Goal: Connect with others: Connect with others

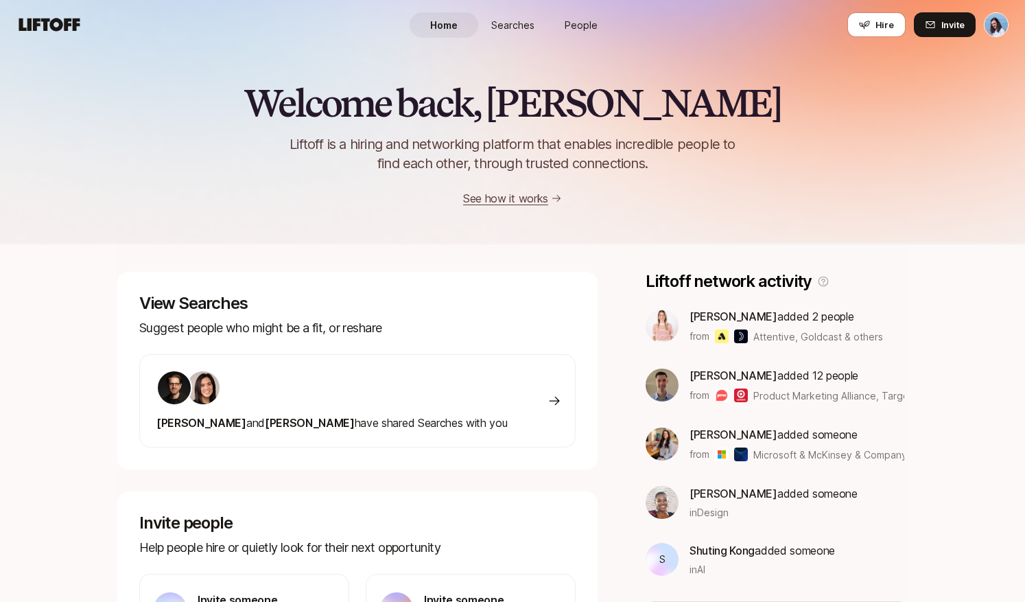
click at [572, 14] on link "People" at bounding box center [581, 24] width 69 height 25
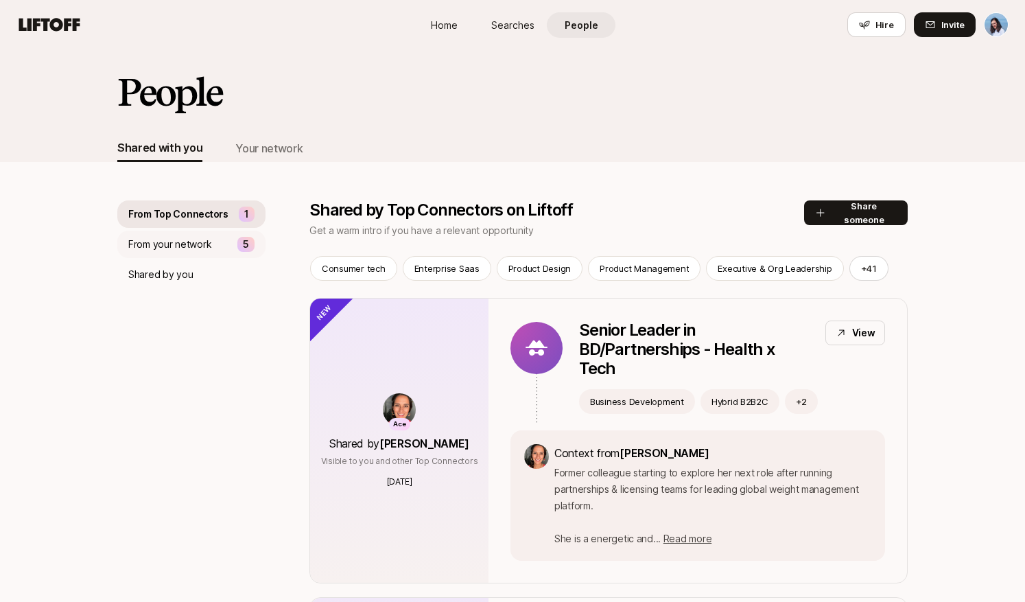
click at [169, 245] on p "From your network" at bounding box center [169, 244] width 83 height 16
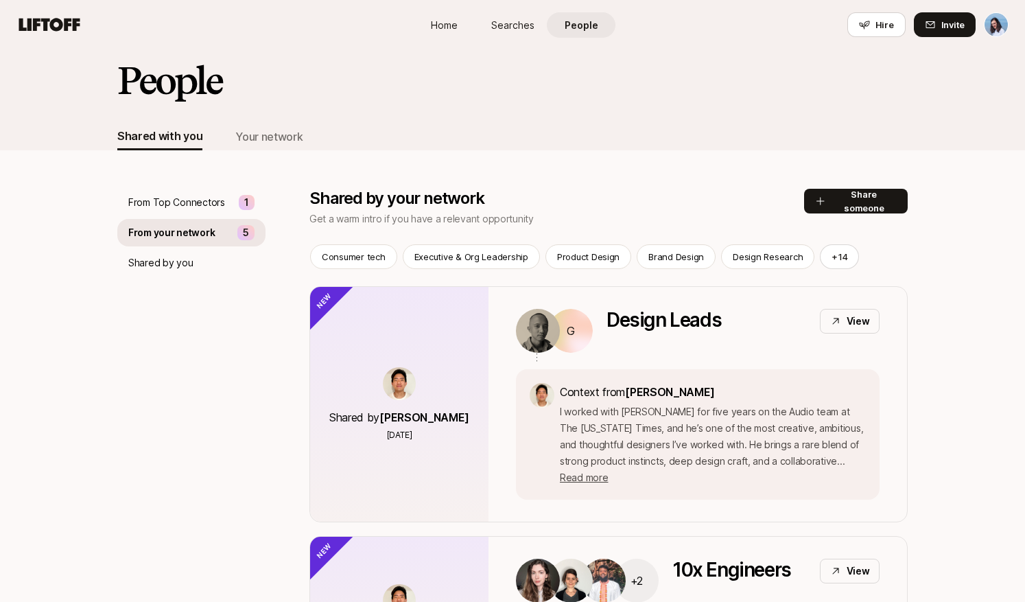
scroll to position [12, 0]
click at [693, 342] on p "Design Leads" at bounding box center [663, 331] width 115 height 44
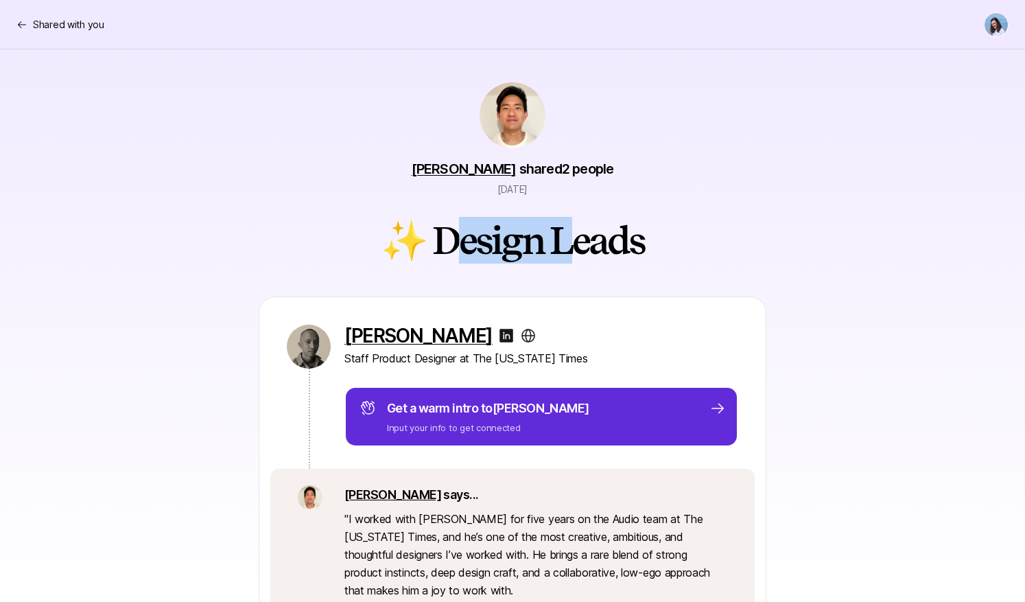
drag, startPoint x: 537, startPoint y: 240, endPoint x: 641, endPoint y: 239, distance: 103.6
click at [606, 239] on h2 "✨ Design Leads" at bounding box center [512, 240] width 263 height 41
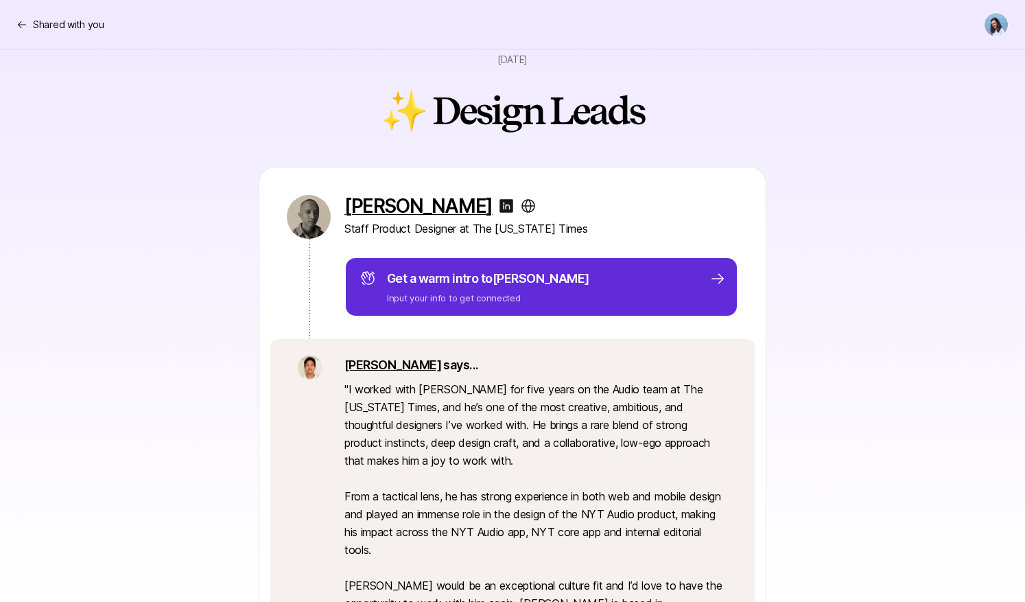
scroll to position [82, 0]
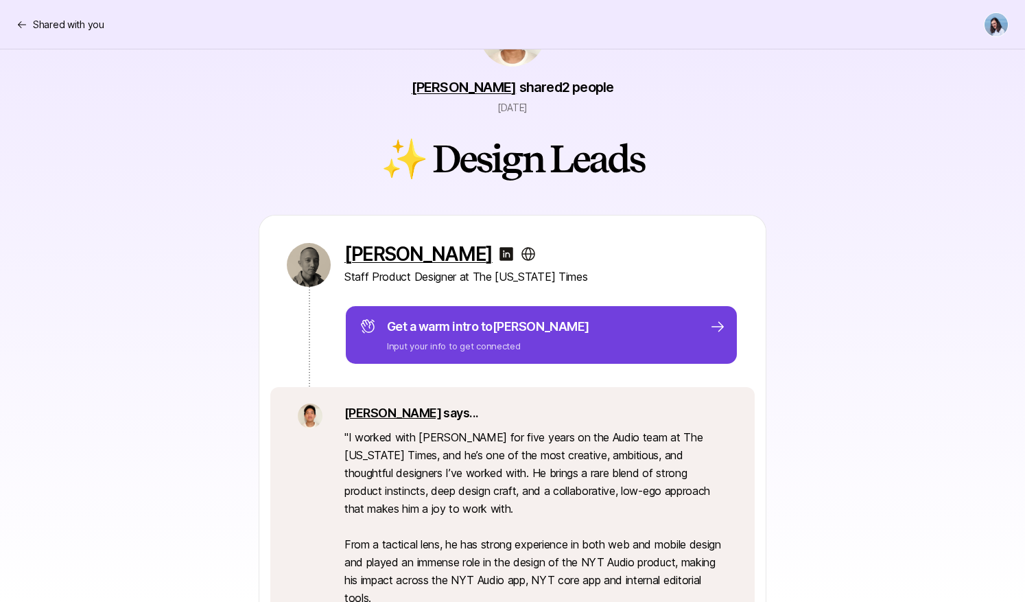
click at [504, 331] on span "to [PERSON_NAME]" at bounding box center [535, 326] width 108 height 14
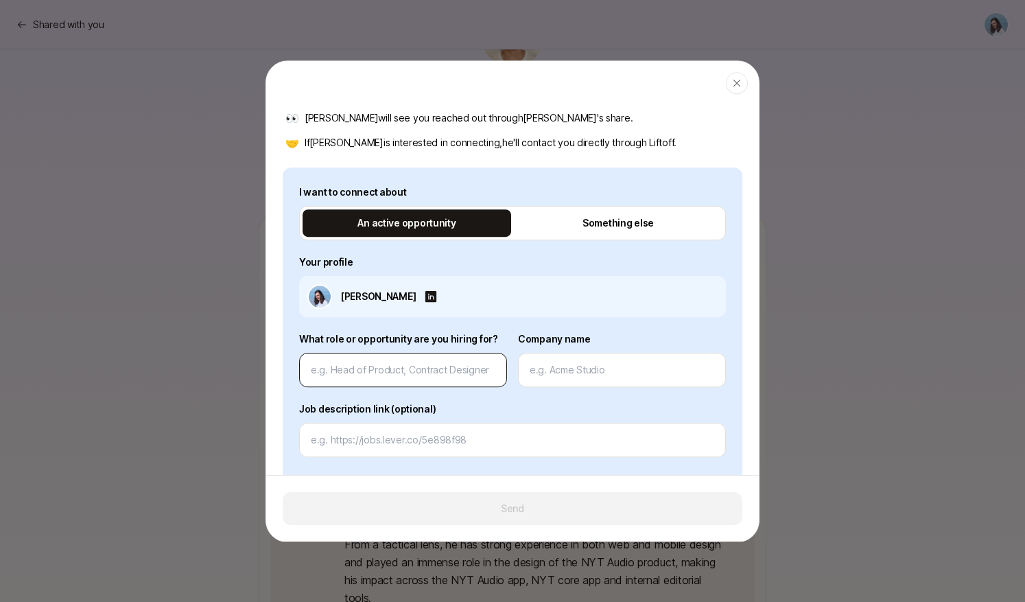
scroll to position [110, 0]
click at [361, 366] on input at bounding box center [403, 370] width 185 height 16
type input "L"
type textarea "x"
type input "Le"
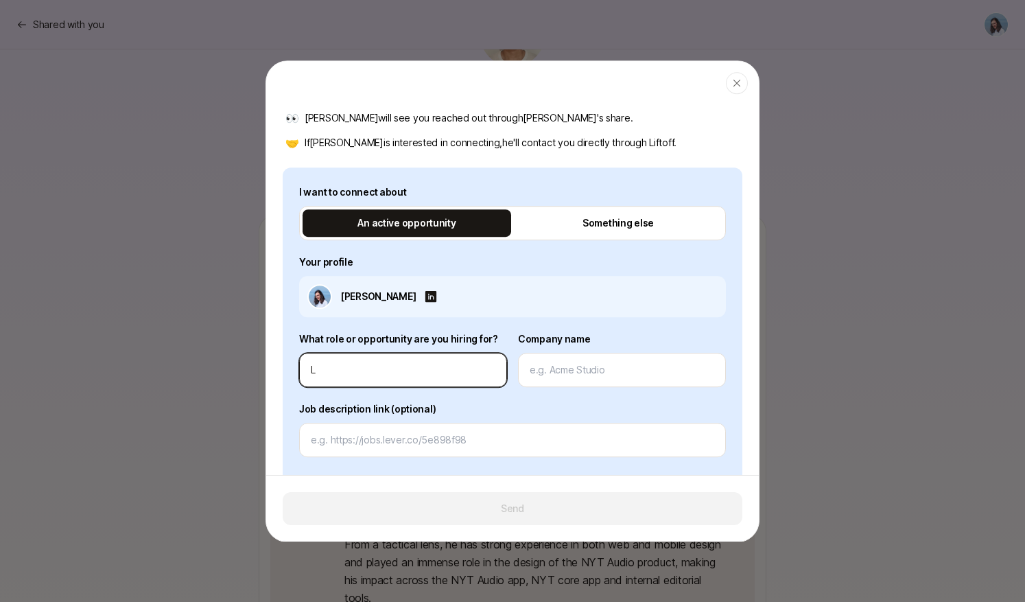
type textarea "x"
type input "Lea"
type textarea "x"
type input "Lead"
type textarea "x"
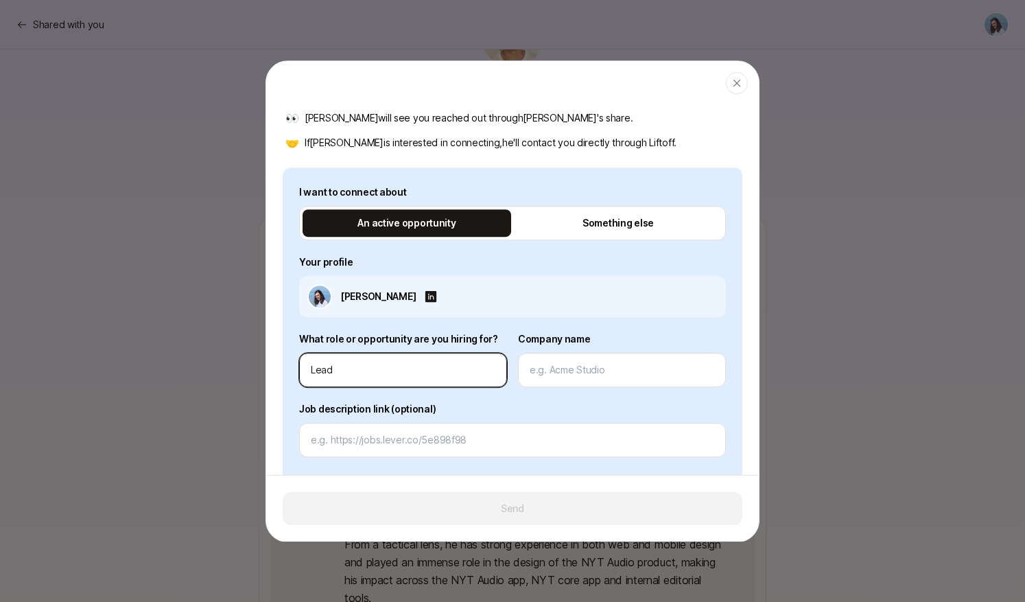
type input "Lead"
type textarea "x"
type input "Lead P"
type textarea "x"
type input "Lead Pr"
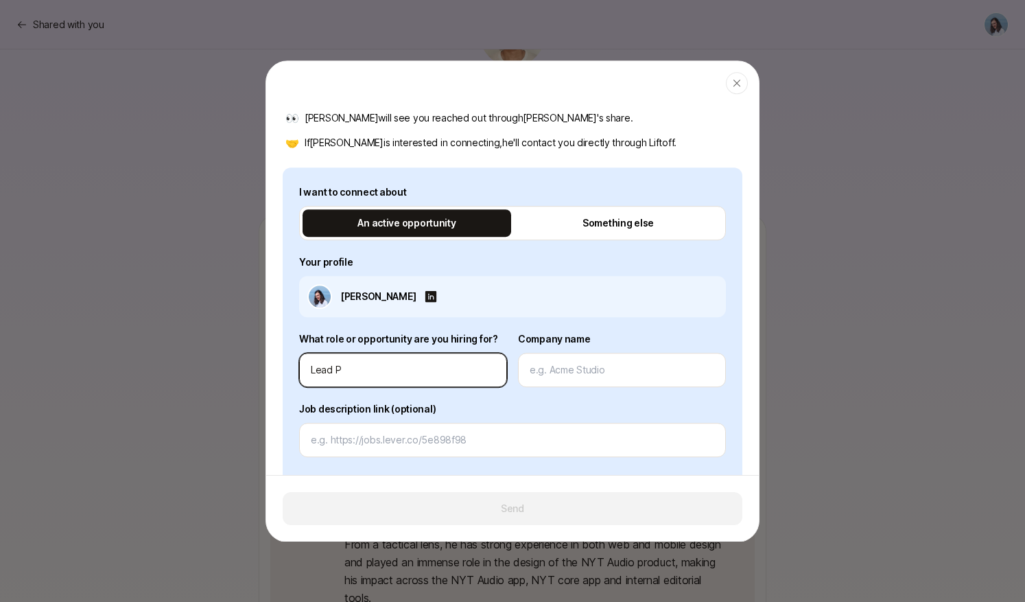
type textarea "x"
type input "Lead Pro"
type textarea "x"
type input "Lead Prod"
type textarea "x"
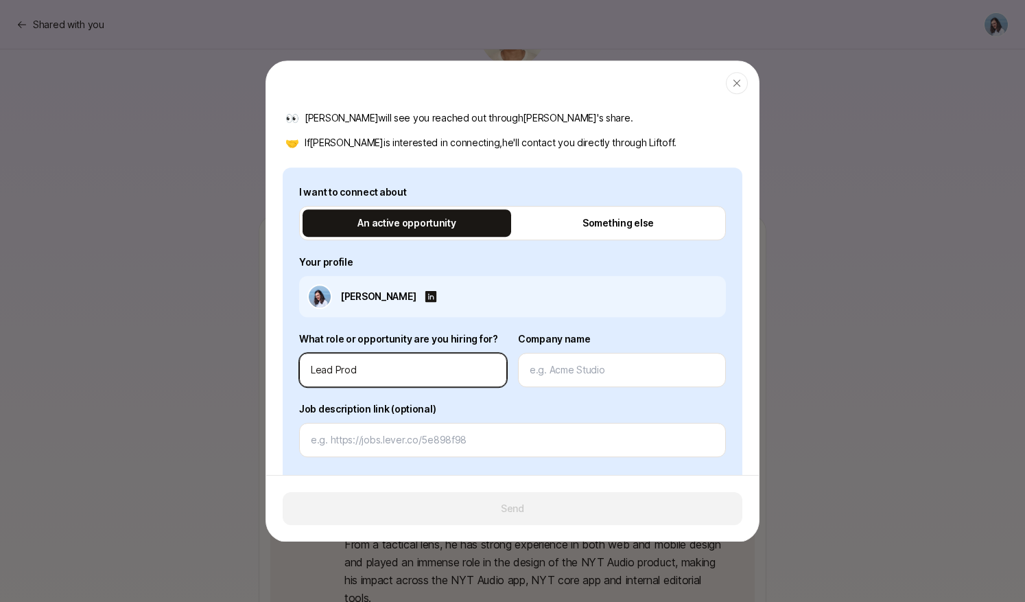
type input "Lead Produ"
type textarea "x"
type input "Lead Produc"
type textarea "x"
type input "Lead Product"
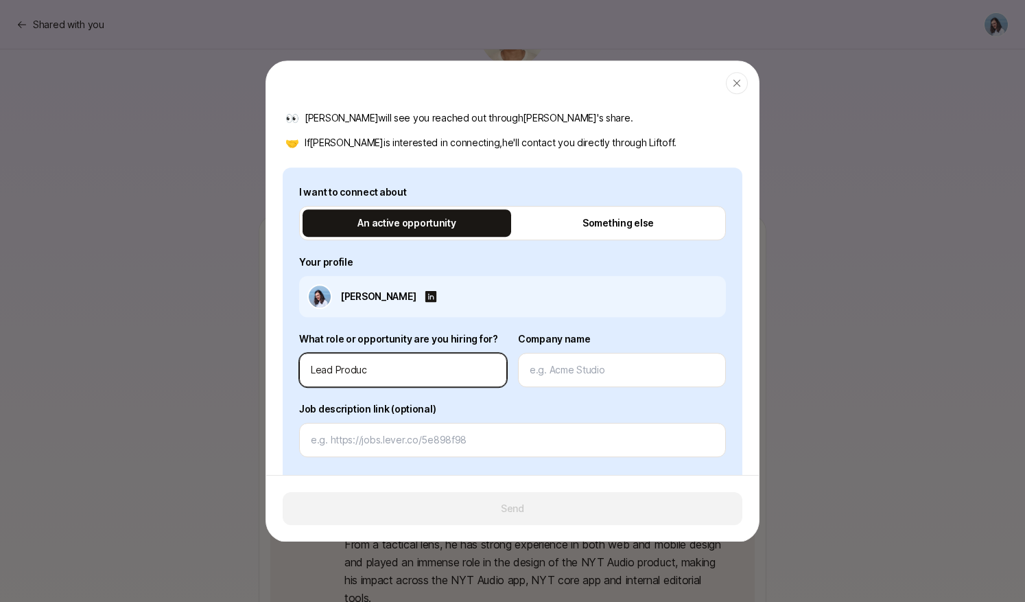
type textarea "x"
type input "Lead Product"
type textarea "x"
type input "Lead Product D"
type textarea "x"
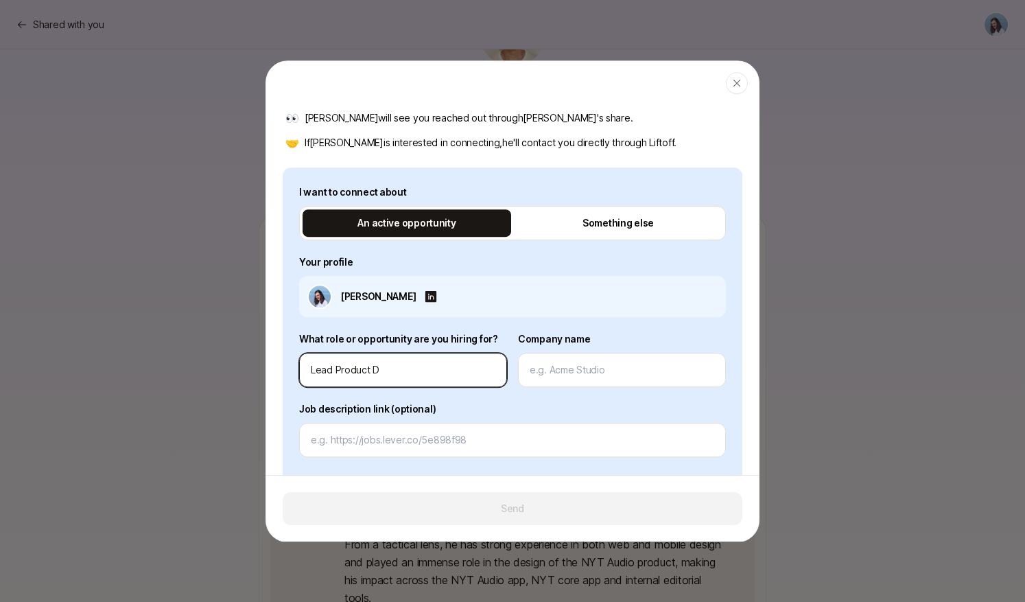
type input "Lead Product De"
type textarea "x"
type input "Lead Product Dee"
type textarea "x"
type input "Lead Product [PERSON_NAME]"
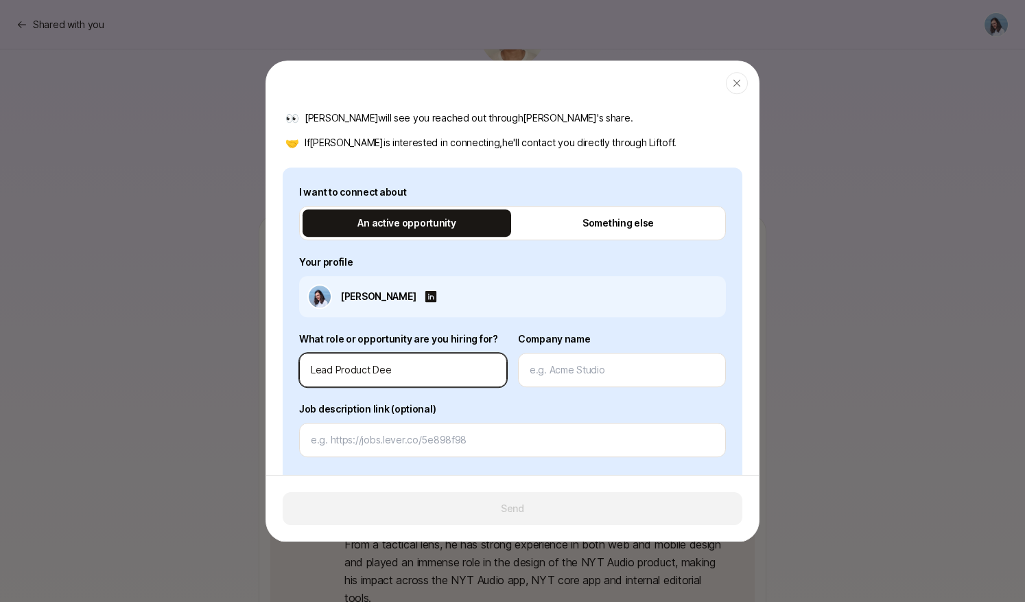
type textarea "x"
type input "Lead Product Deesi"
type textarea "x"
type input "Lead Product [PERSON_NAME]"
type textarea "x"
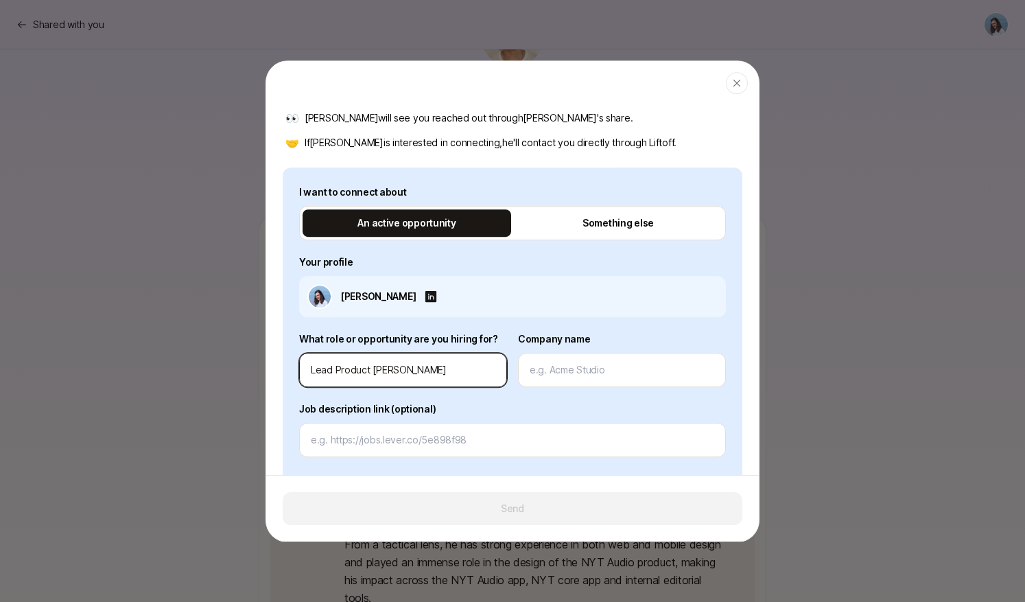
type input "Lead Product Dee"
type textarea "x"
type input "Lead Product De"
type textarea "x"
type input "Lead Product Des"
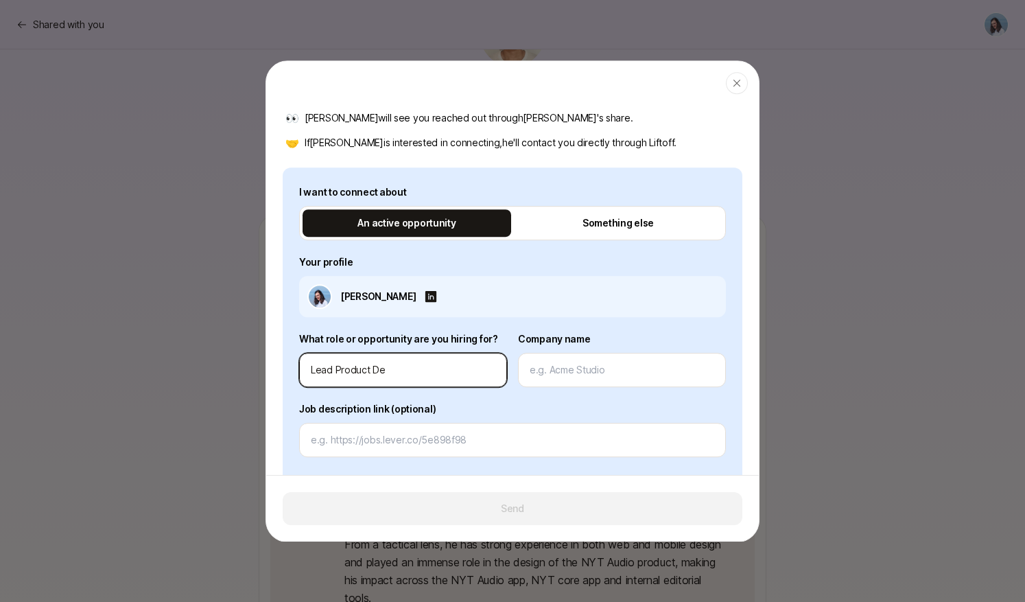
type textarea "x"
type input "Lead Product Desi"
type textarea "x"
type input "Lead Product Desig"
type textarea "x"
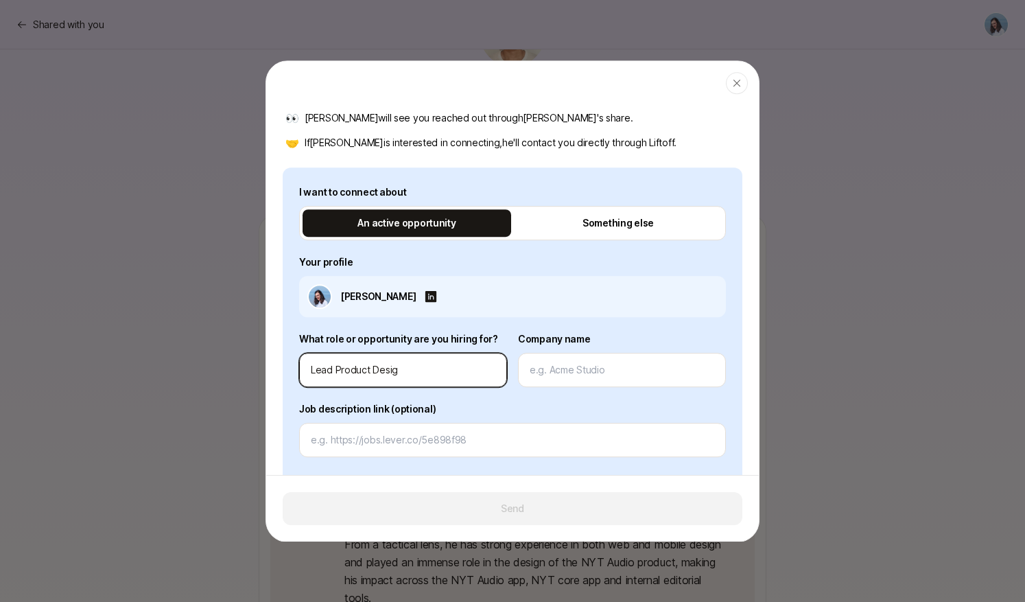
type input "Lead Product Design"
type textarea "x"
type input "Lead Product Designe"
type textarea "x"
type input "Lead Product Designer"
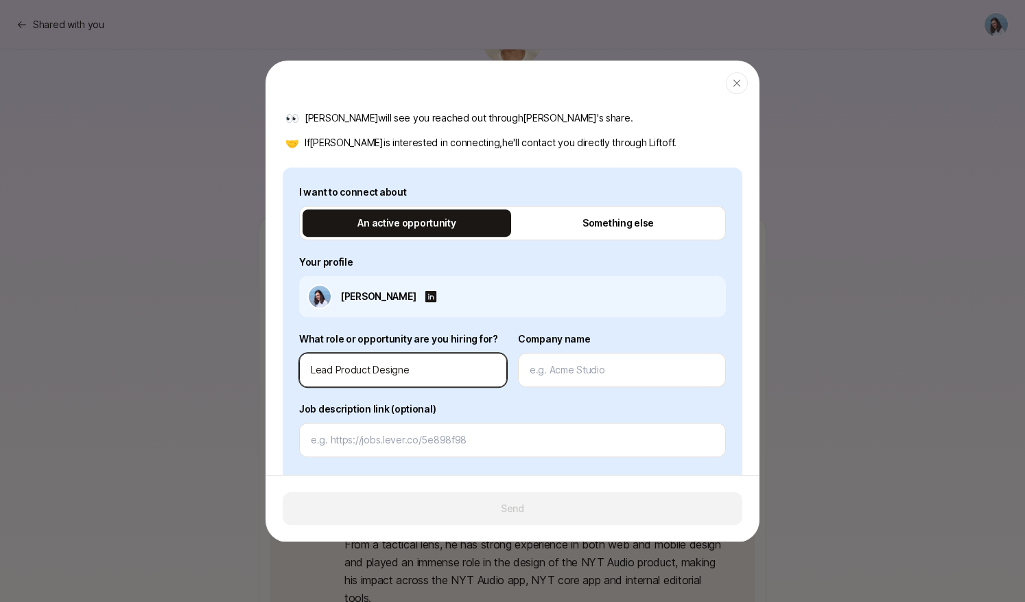
type textarea "x"
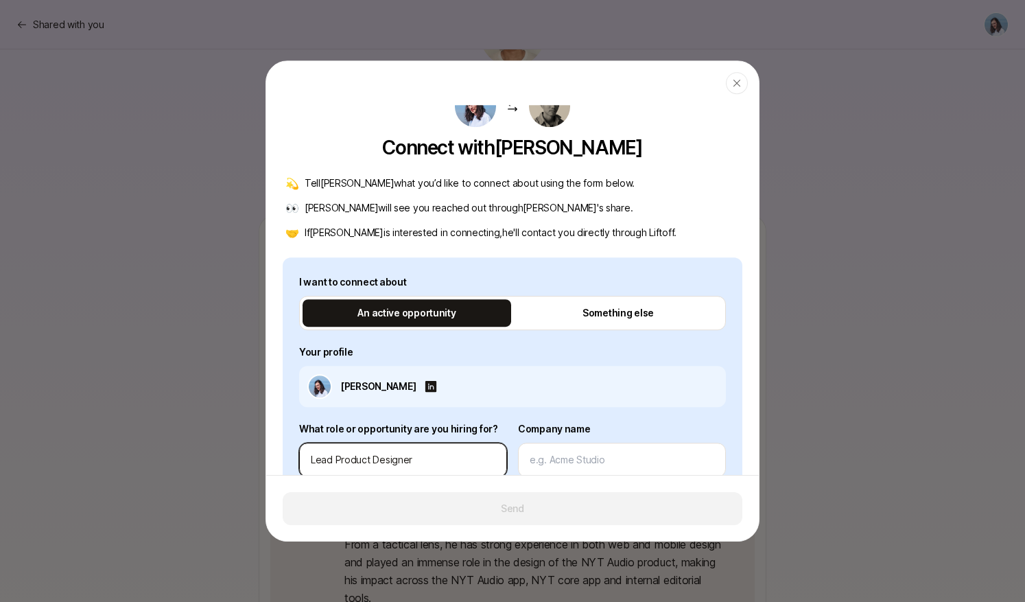
scroll to position [0, 0]
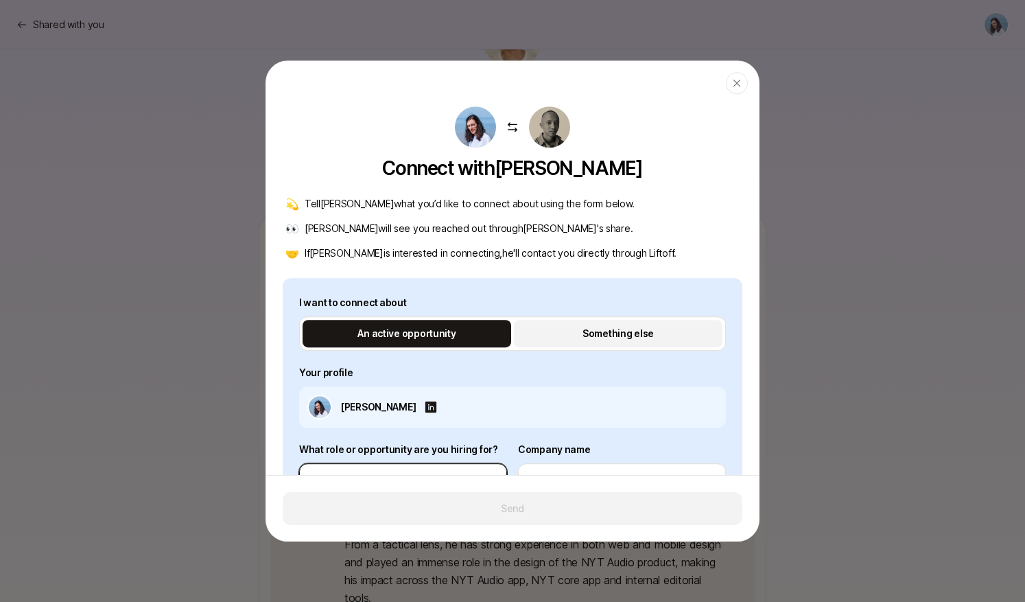
type input "Lead Product Designer"
click at [624, 333] on p "Something else" at bounding box center [617, 333] width 71 height 16
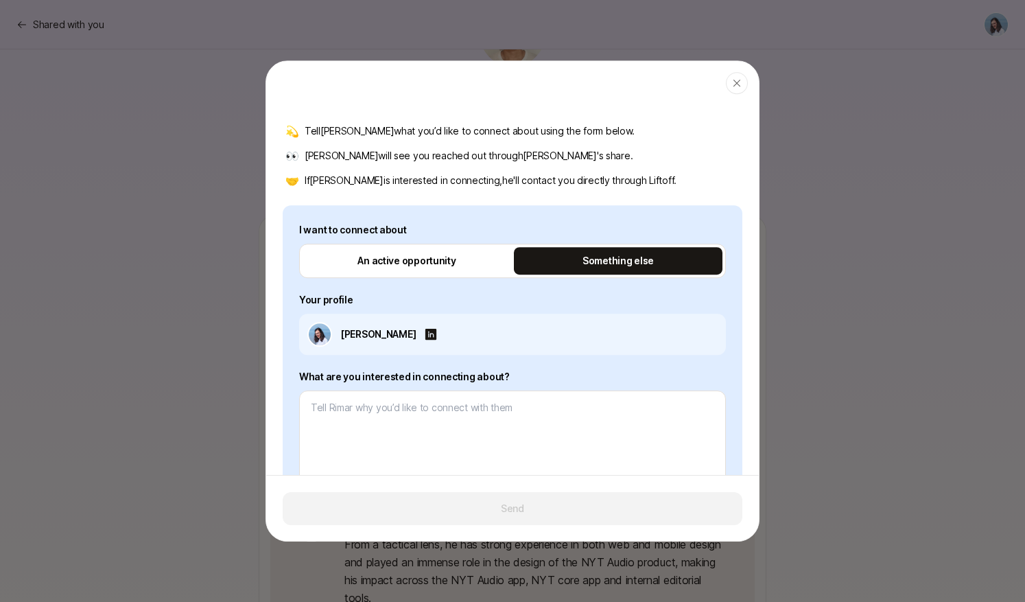
scroll to position [174, 0]
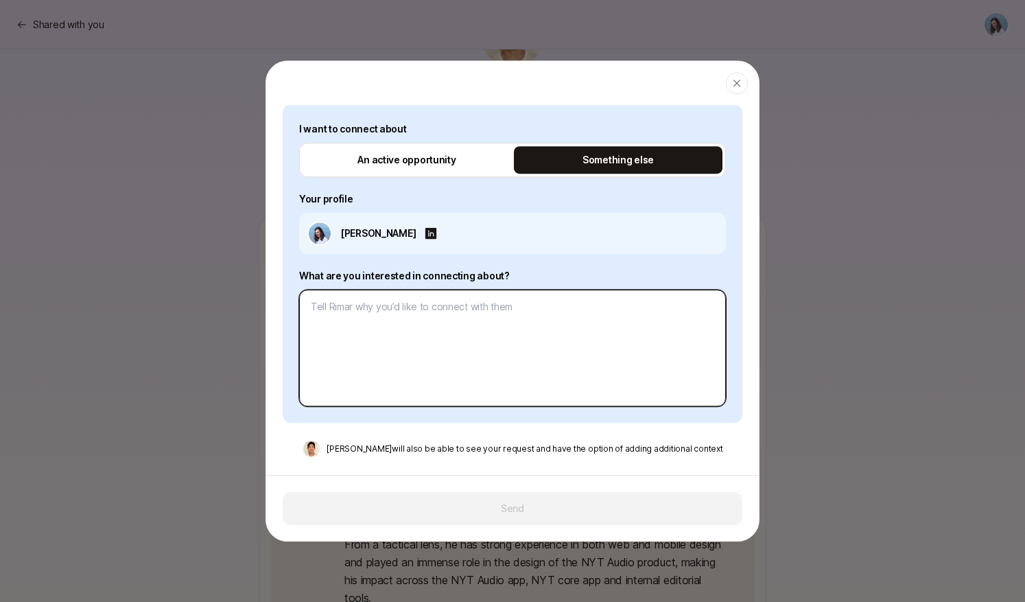
click at [358, 310] on textarea at bounding box center [512, 348] width 427 height 117
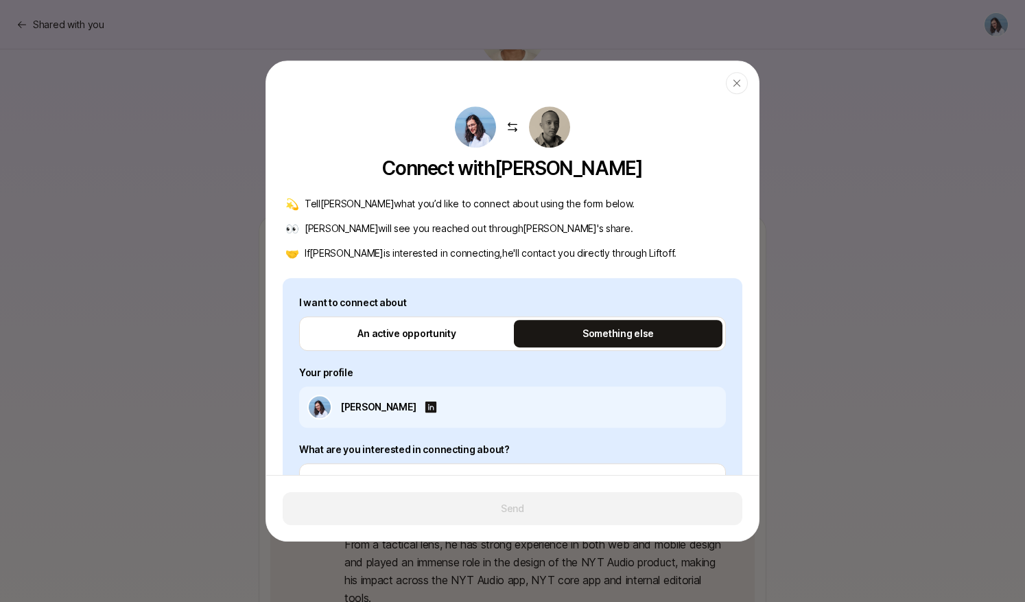
drag, startPoint x: 356, startPoint y: 202, endPoint x: 591, endPoint y: 204, distance: 234.6
click at [574, 204] on p "Tell [PERSON_NAME] what you’d like to connect about using the form below." at bounding box center [470, 204] width 330 height 16
click at [603, 203] on div "💫 Tell [PERSON_NAME] what you’d like to connect about using the form below." at bounding box center [512, 204] width 454 height 16
drag, startPoint x: 451, startPoint y: 198, endPoint x: 586, endPoint y: 207, distance: 134.8
click at [554, 203] on p "Tell [PERSON_NAME] what you’d like to connect about using the form below." at bounding box center [470, 204] width 330 height 16
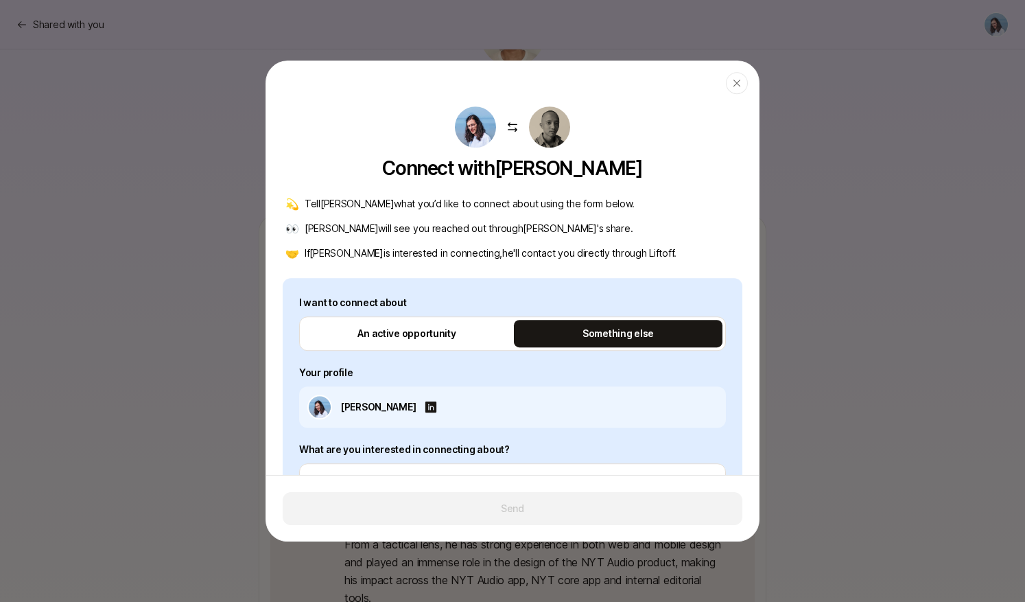
click at [586, 207] on div "💫 Tell [PERSON_NAME] what you’d like to connect about using the form below." at bounding box center [512, 204] width 454 height 16
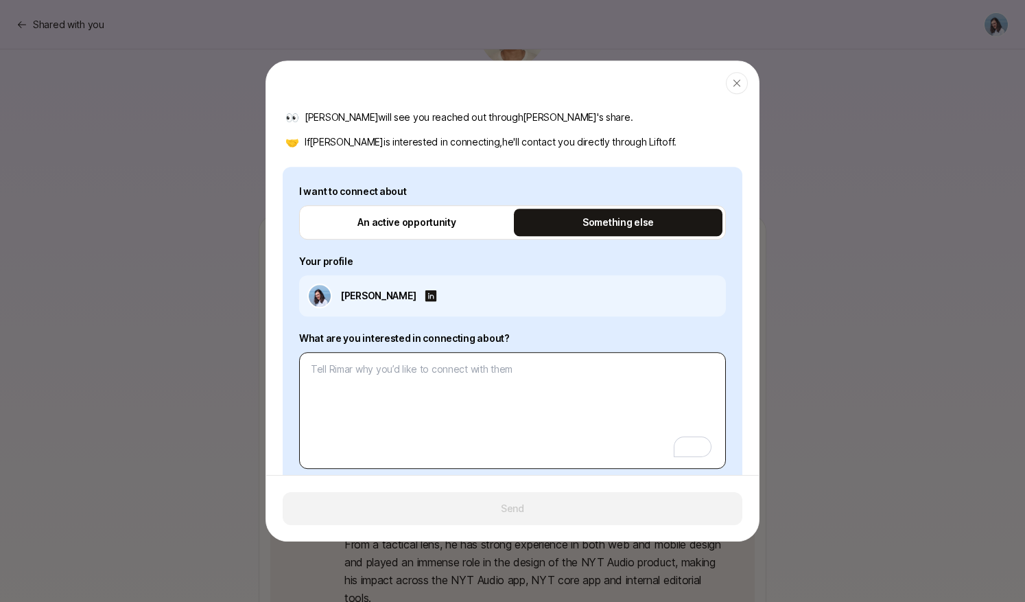
scroll to position [174, 0]
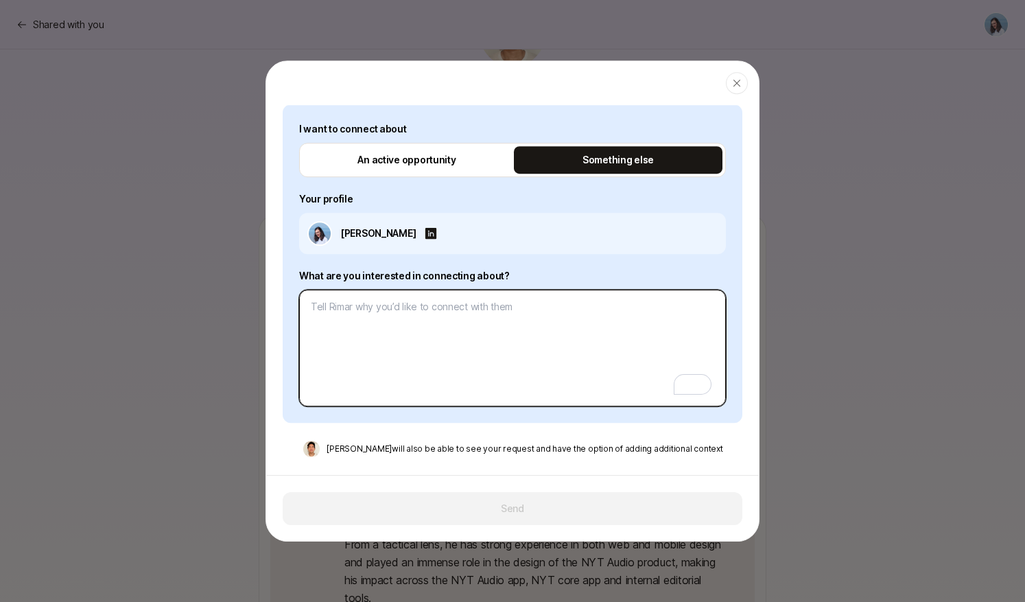
click at [485, 331] on textarea "To enrich screen reader interactions, please activate Accessibility in Grammarl…" at bounding box center [512, 348] width 427 height 117
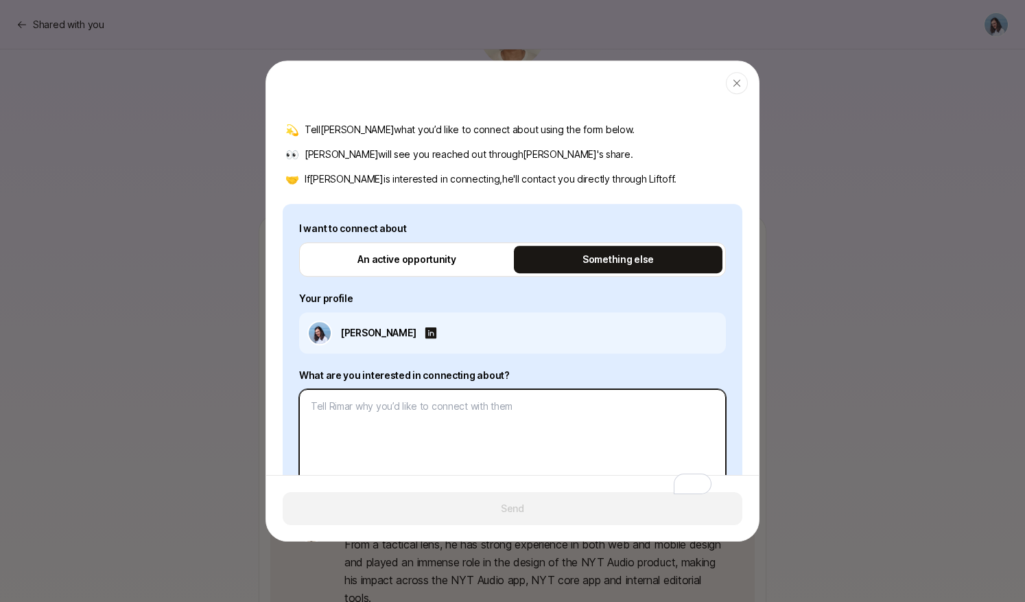
scroll to position [0, 0]
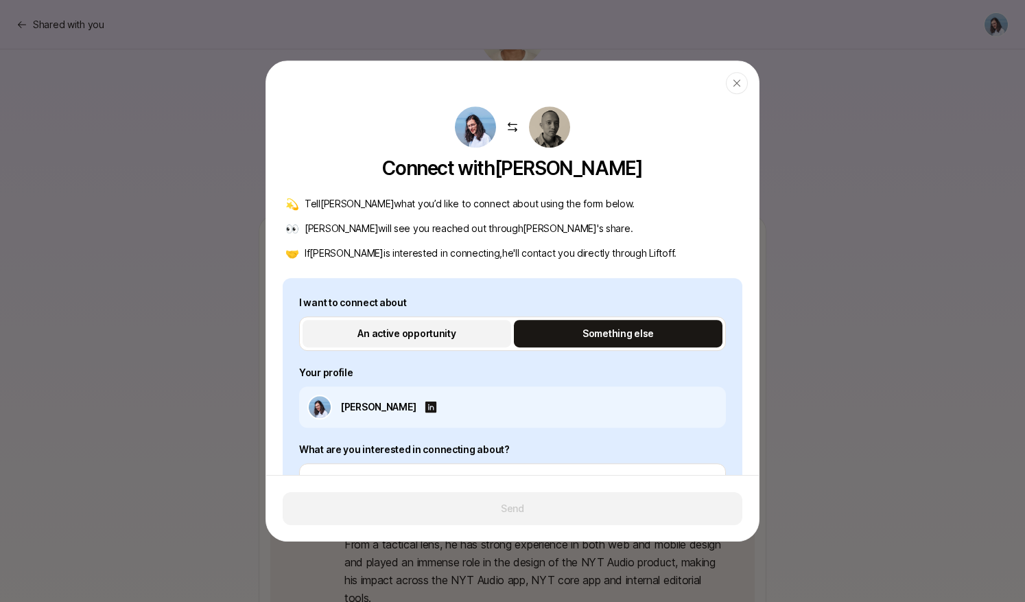
click at [425, 335] on p "An active opportunity" at bounding box center [406, 333] width 98 height 16
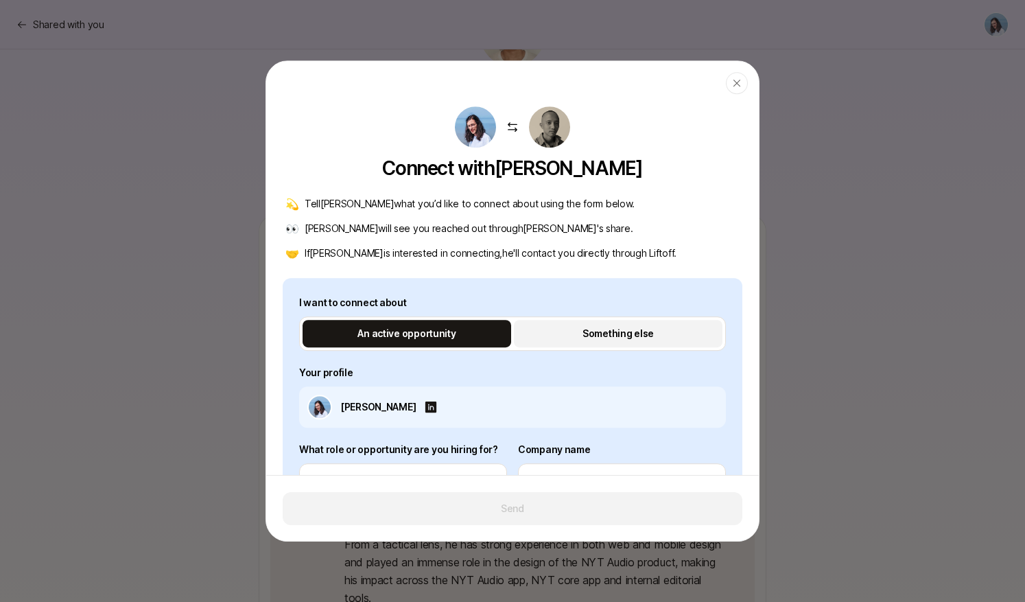
click at [620, 333] on p "Something else" at bounding box center [617, 333] width 71 height 16
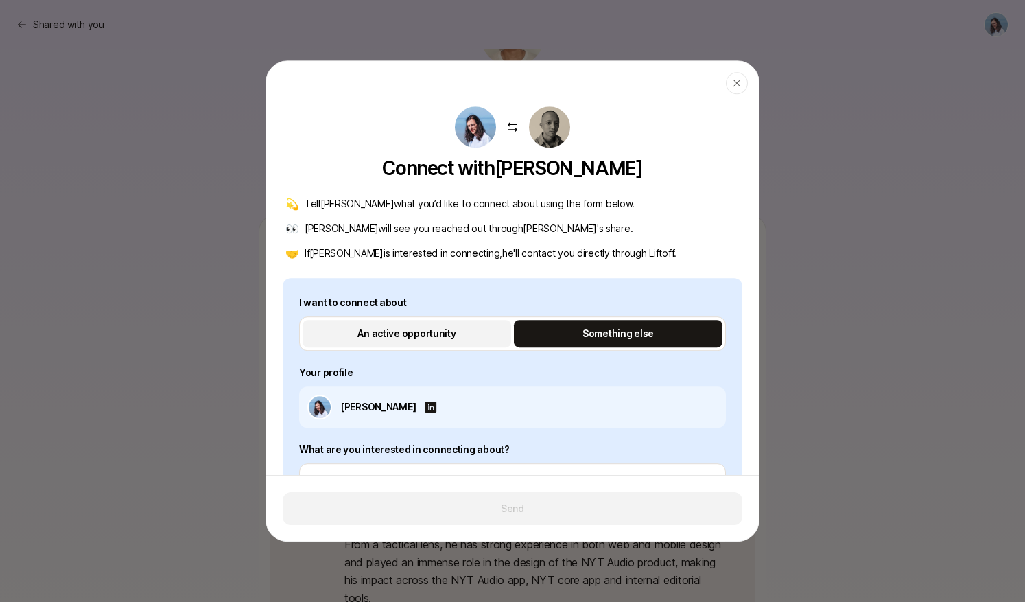
click at [412, 337] on p "An active opportunity" at bounding box center [406, 333] width 98 height 16
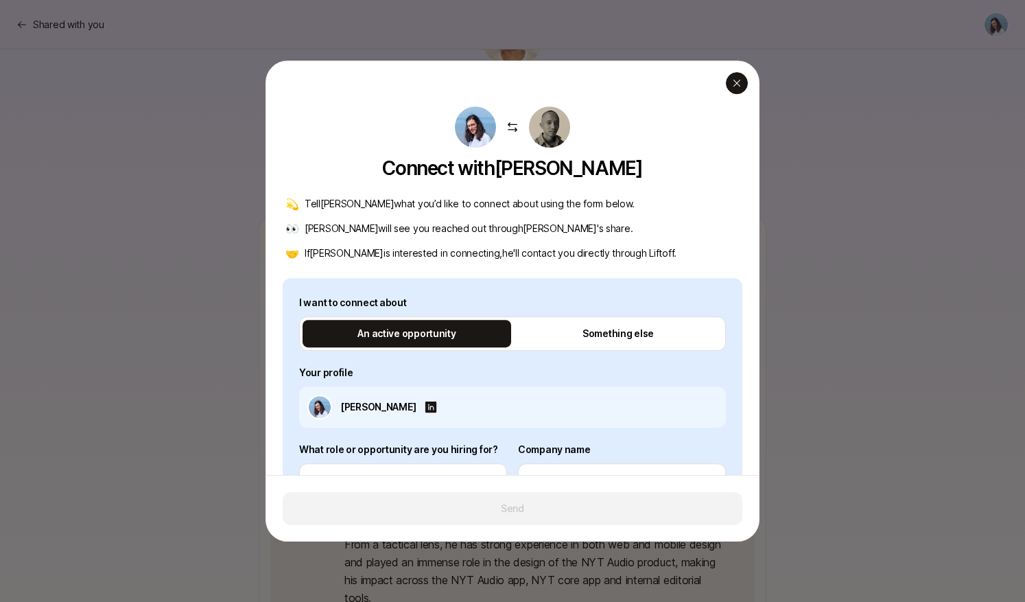
click at [738, 86] on icon "button" at bounding box center [736, 83] width 11 height 11
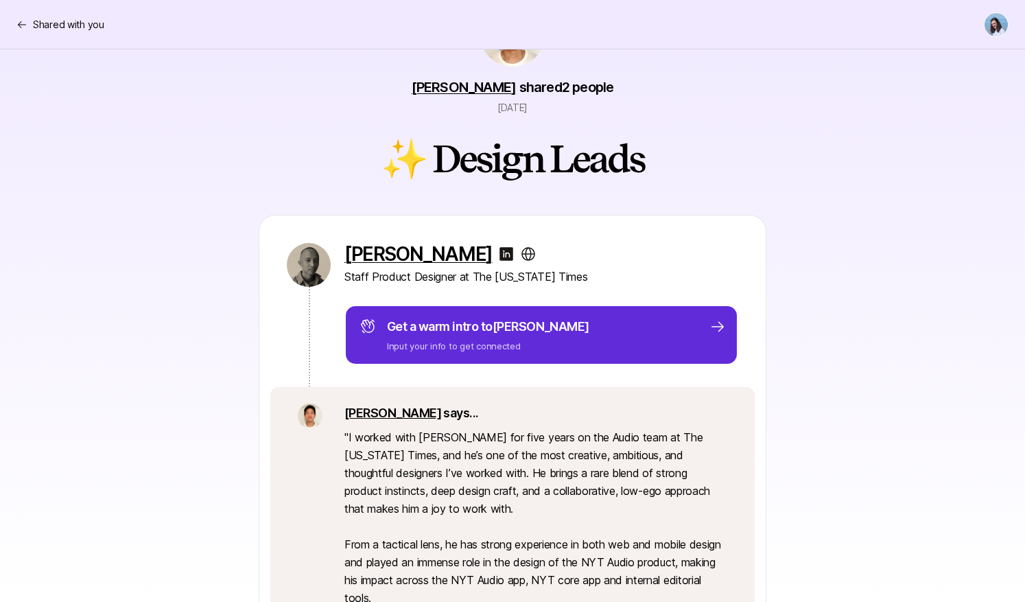
click at [858, 250] on div "[PERSON_NAME] Staff Product Designer at The [US_STATE] Times Get a warm intro t…" at bounding box center [512, 460] width 790 height 491
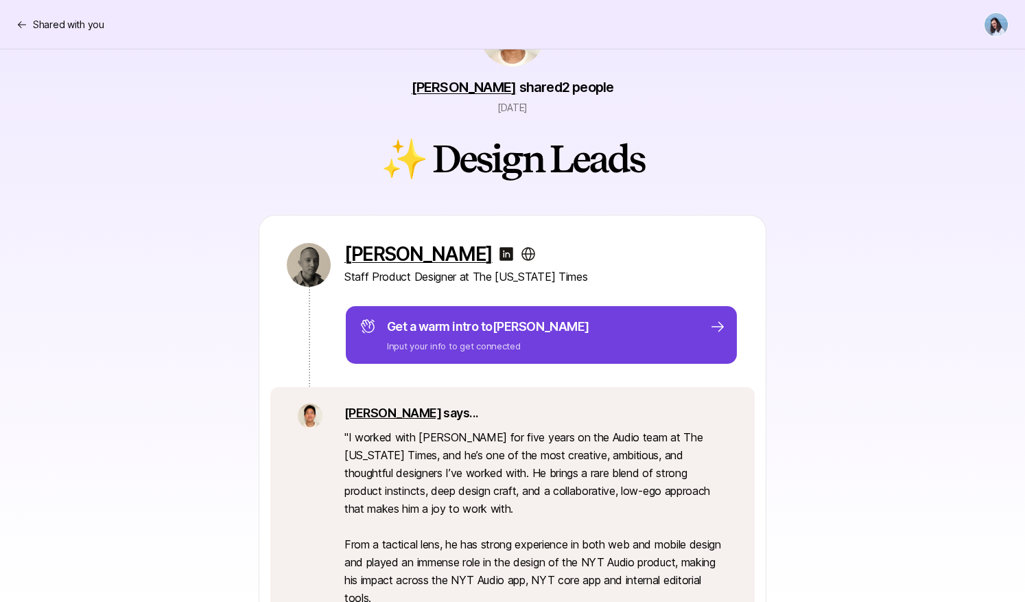
click at [520, 330] on span "to [PERSON_NAME]" at bounding box center [535, 326] width 108 height 14
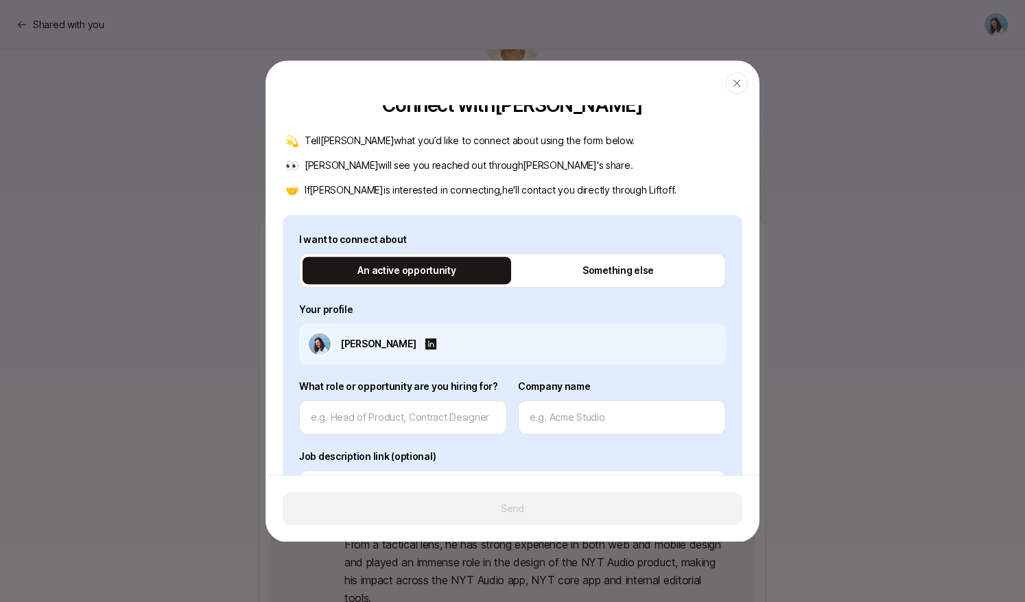
scroll to position [64, 0]
click at [451, 405] on div at bounding box center [403, 416] width 208 height 34
click at [597, 415] on input at bounding box center [622, 416] width 185 height 16
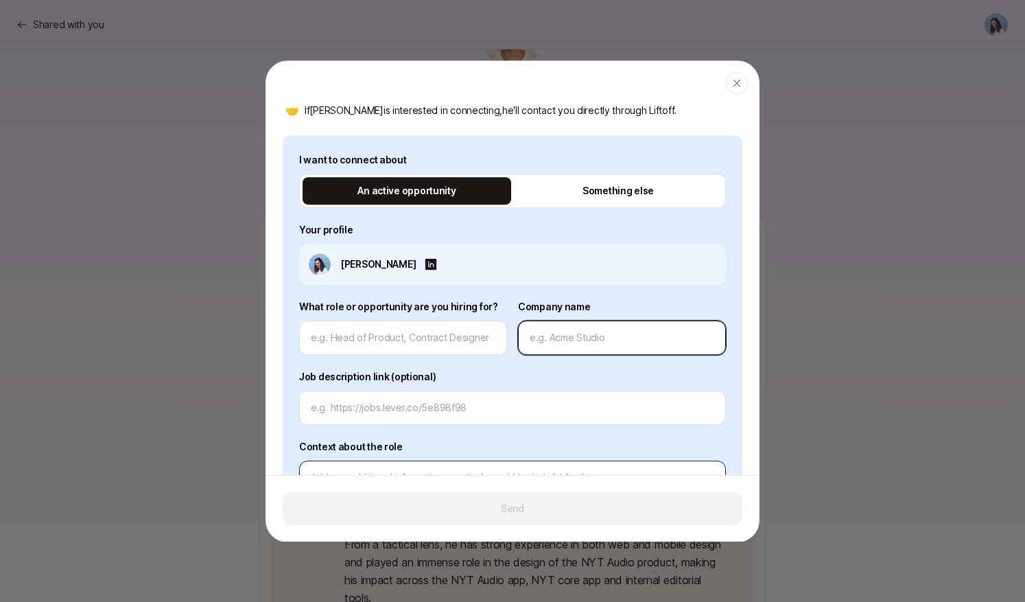
scroll to position [314, 0]
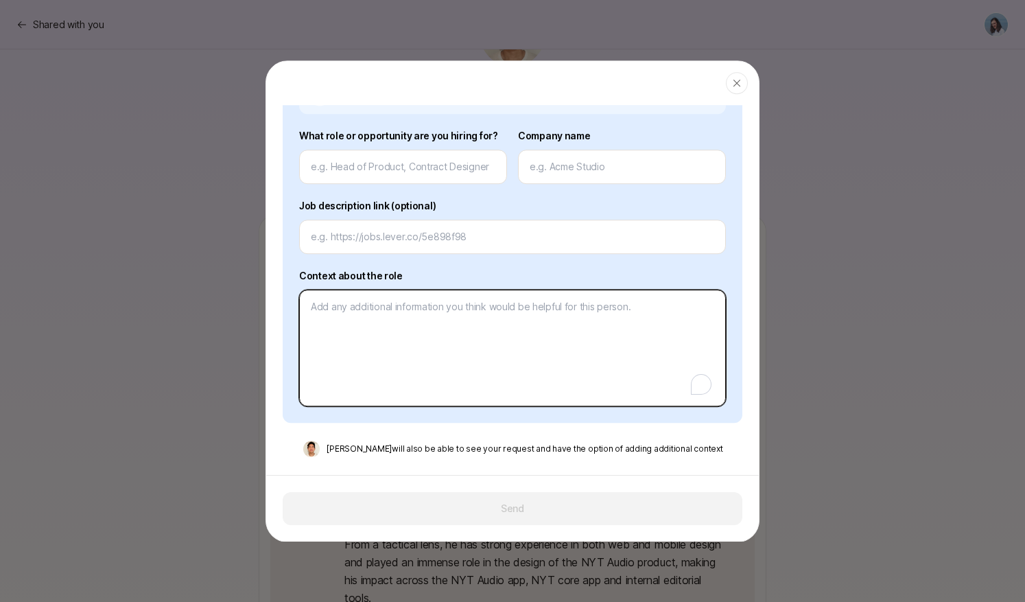
click at [463, 316] on textarea "To enrich screen reader interactions, please activate Accessibility in Grammarl…" at bounding box center [512, 348] width 427 height 117
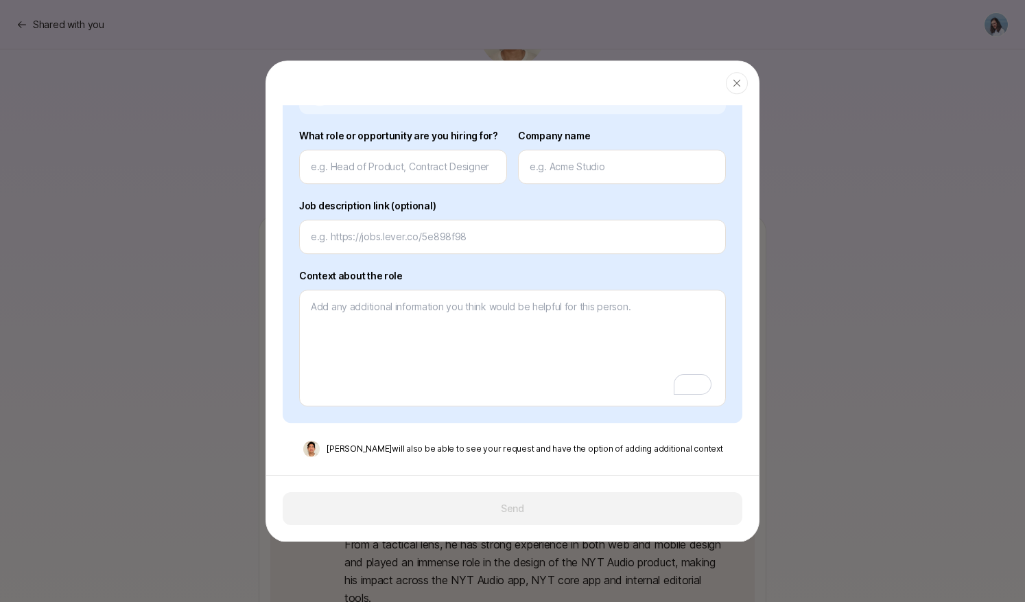
click at [854, 292] on div at bounding box center [512, 301] width 1025 height 602
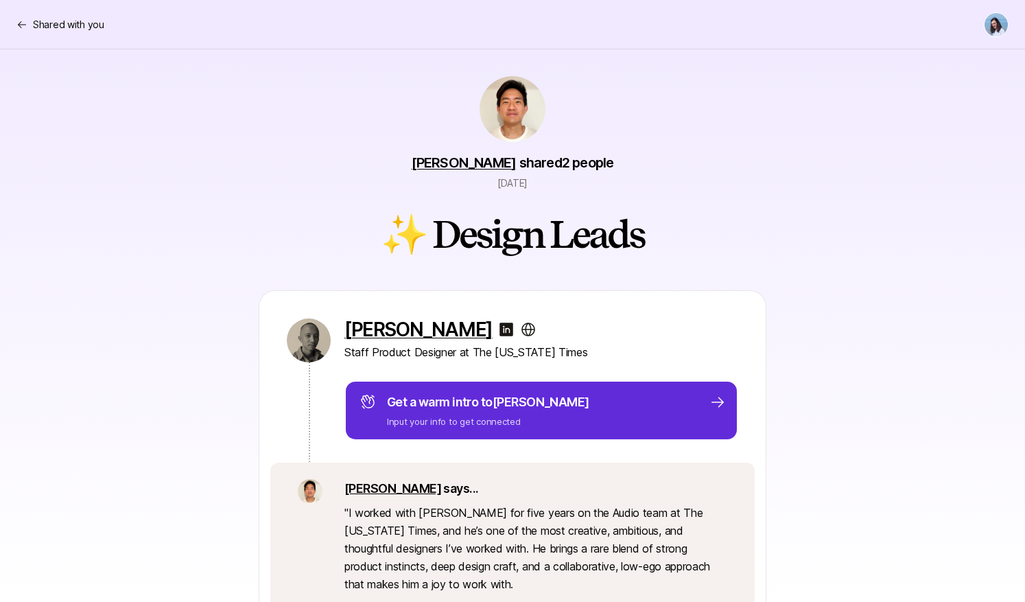
scroll to position [0, 0]
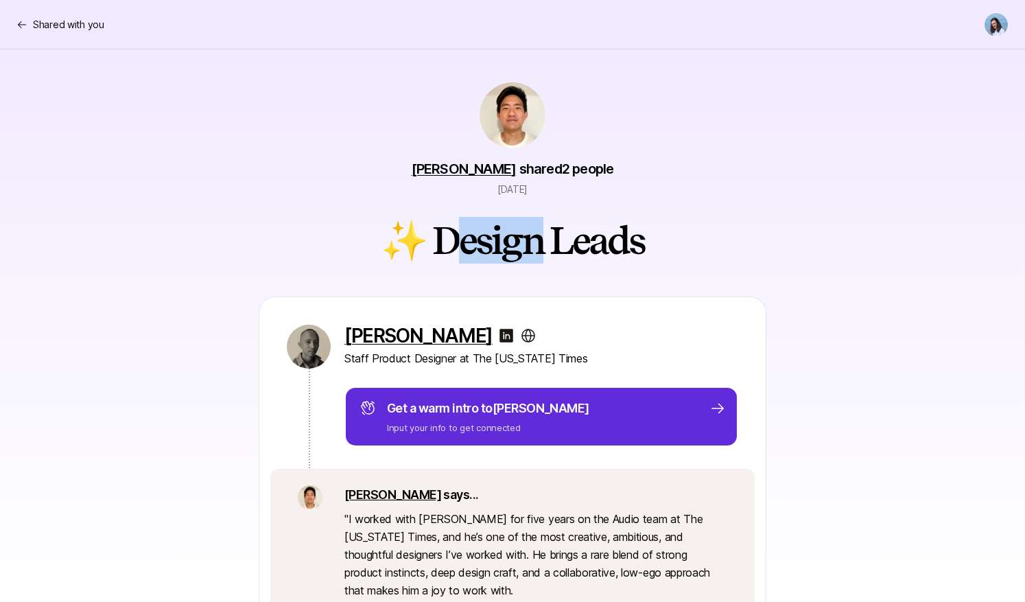
drag, startPoint x: 445, startPoint y: 238, endPoint x: 622, endPoint y: 247, distance: 177.9
click at [578, 246] on h2 "✨ Design Leads" at bounding box center [512, 240] width 263 height 41
click at [622, 247] on h2 "✨ Design Leads" at bounding box center [512, 240] width 263 height 41
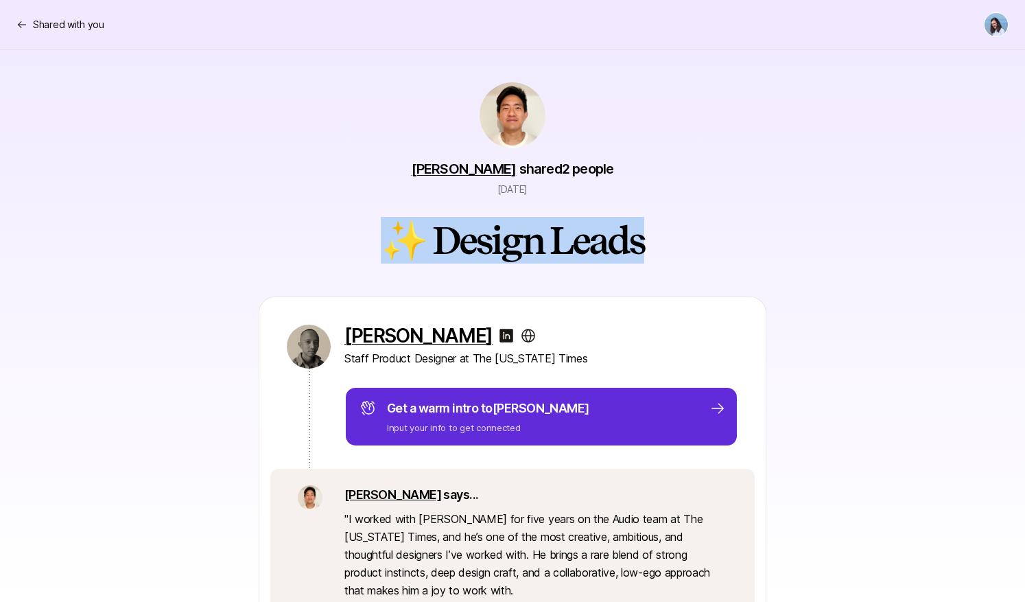
drag, startPoint x: 626, startPoint y: 246, endPoint x: 378, endPoint y: 235, distance: 247.9
click at [436, 235] on h2 "✨ Design Leads" at bounding box center [512, 240] width 263 height 41
drag, startPoint x: 381, startPoint y: 235, endPoint x: 661, endPoint y: 242, distance: 279.3
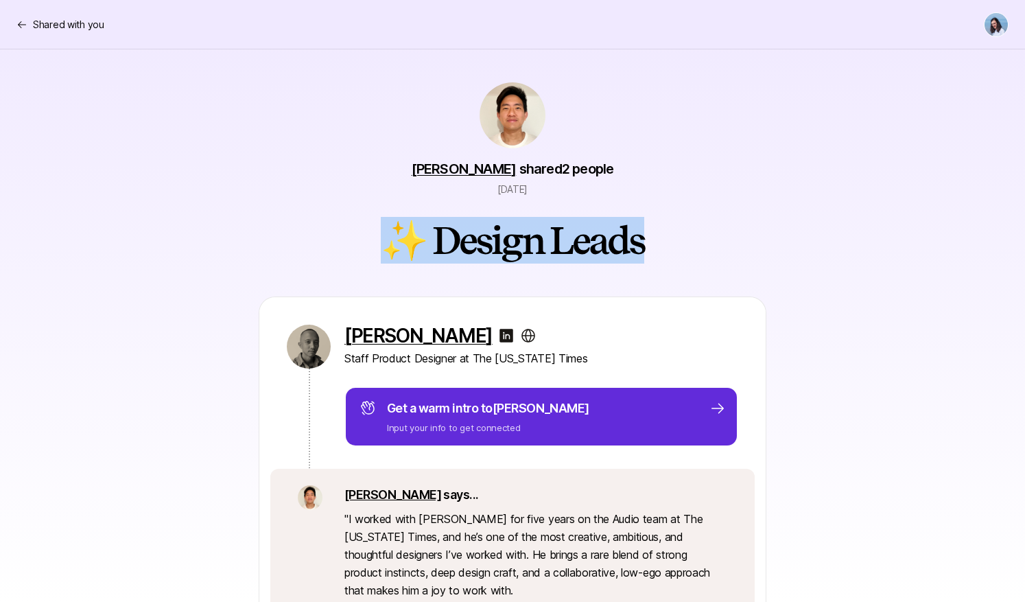
drag, startPoint x: 467, startPoint y: 235, endPoint x: 664, endPoint y: 244, distance: 197.8
drag, startPoint x: 379, startPoint y: 230, endPoint x: 559, endPoint y: 239, distance: 180.0
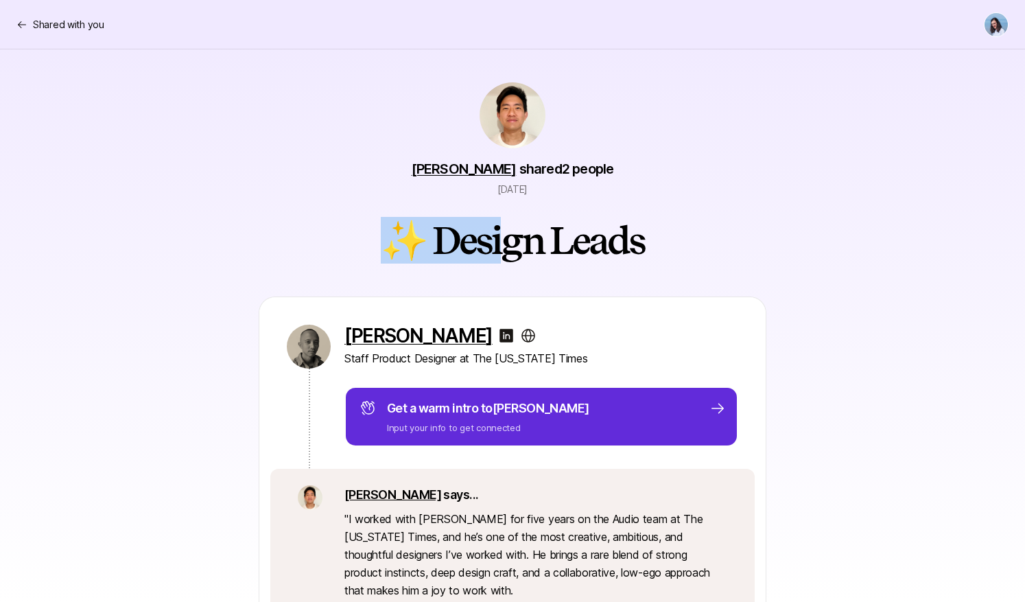
click at [616, 241] on h2 "✨ Design Leads" at bounding box center [512, 240] width 263 height 41
click at [49, 23] on p "Shared with you" at bounding box center [68, 24] width 71 height 16
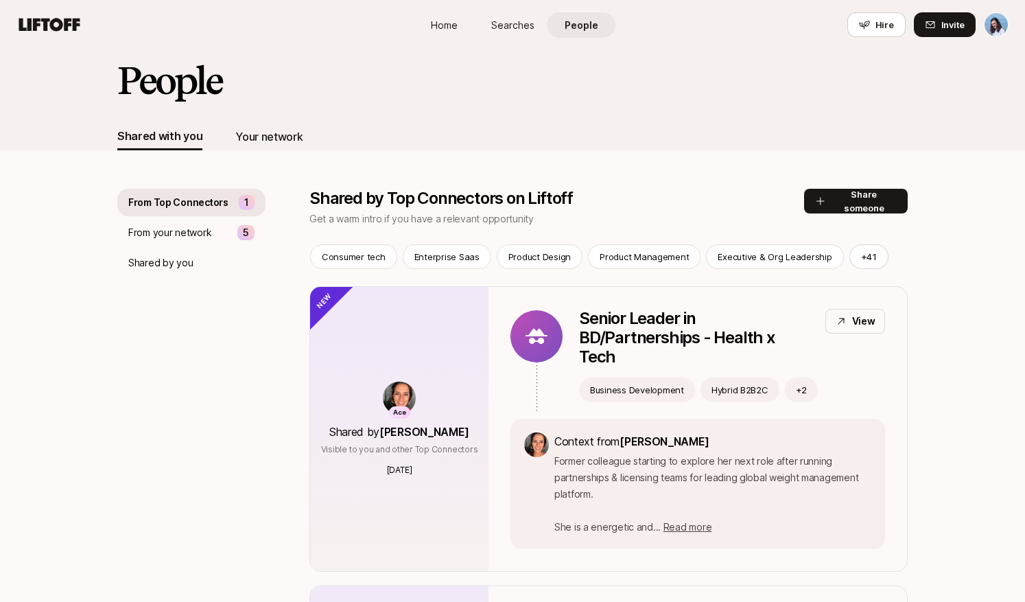
click at [262, 138] on div "Your network" at bounding box center [268, 137] width 67 height 18
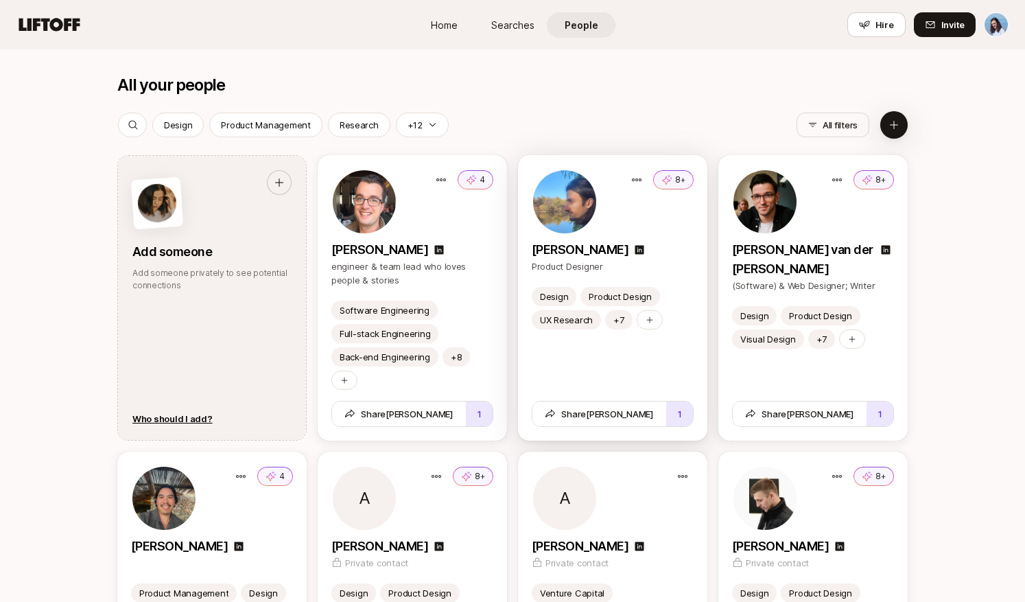
scroll to position [1690, 0]
click at [668, 410] on button "1" at bounding box center [679, 413] width 27 height 25
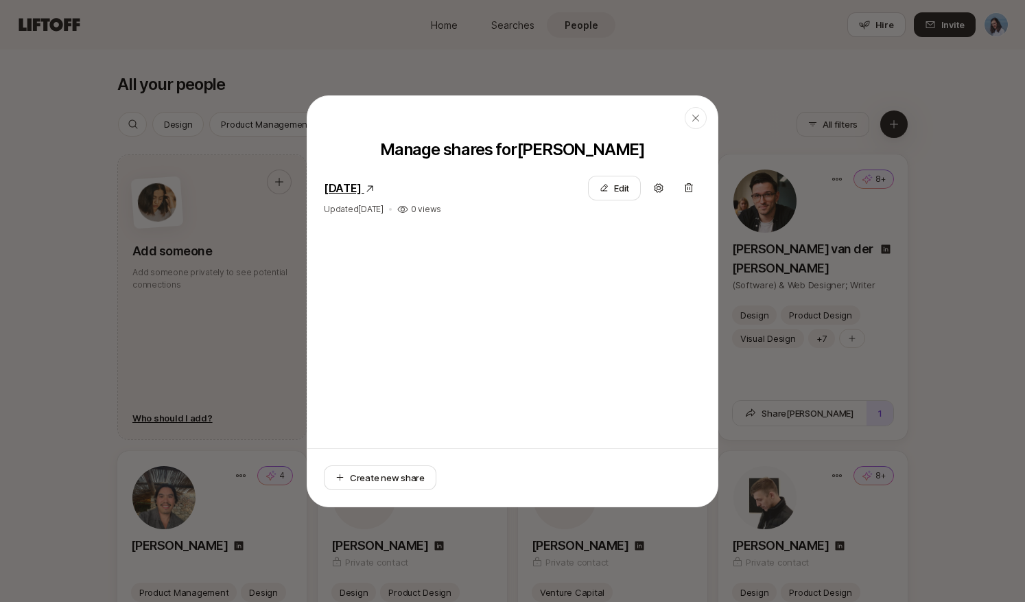
click at [375, 189] on icon at bounding box center [369, 188] width 11 height 11
click at [362, 189] on link "[DATE]" at bounding box center [343, 188] width 38 height 14
click at [696, 119] on icon "button" at bounding box center [695, 117] width 7 height 7
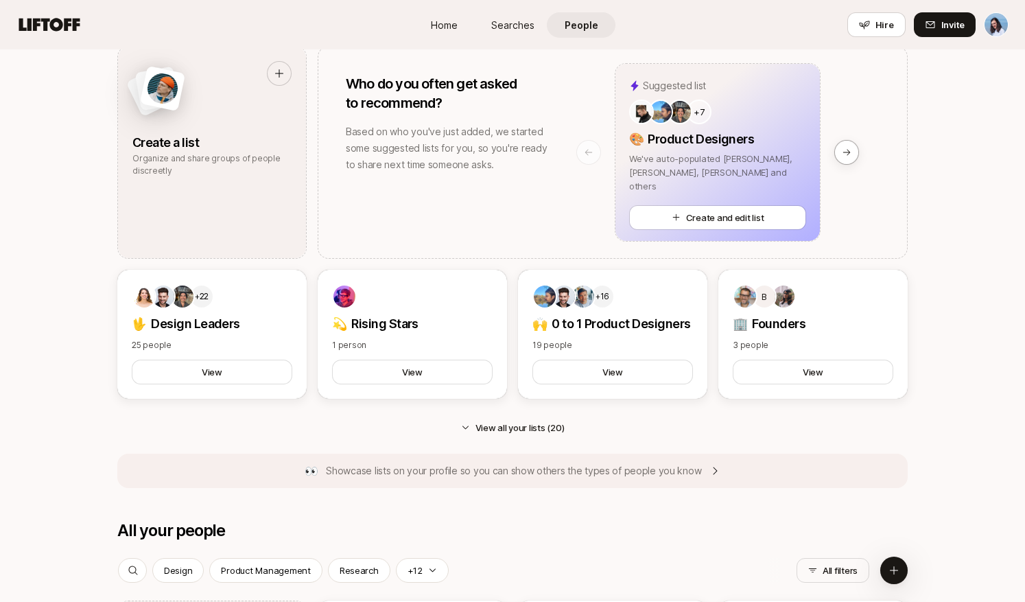
scroll to position [1223, 0]
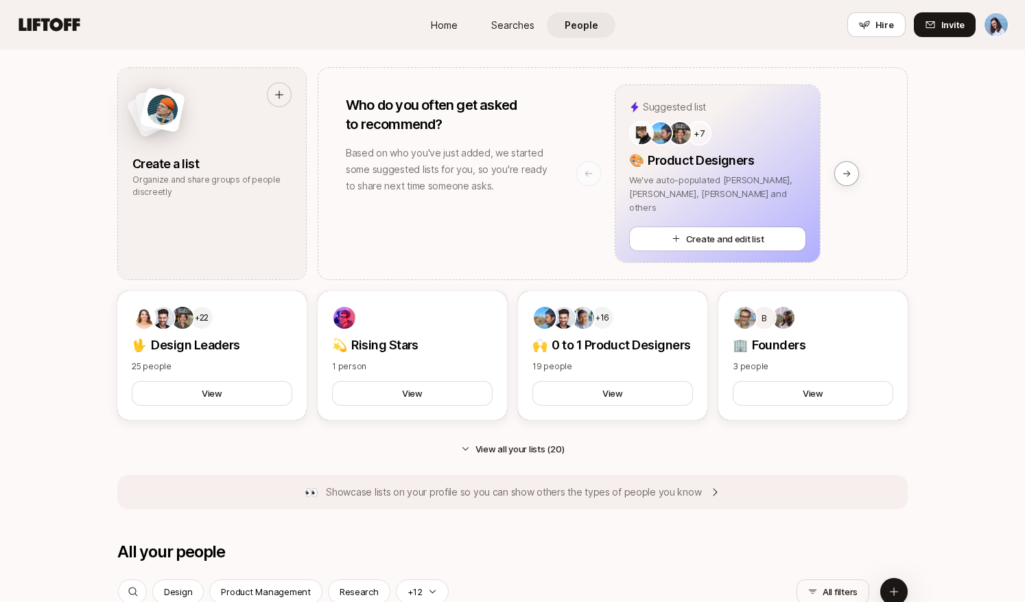
click at [555, 493] on p "Showcase lists on your profile so you can show others the types of people you k…" at bounding box center [513, 492] width 375 height 16
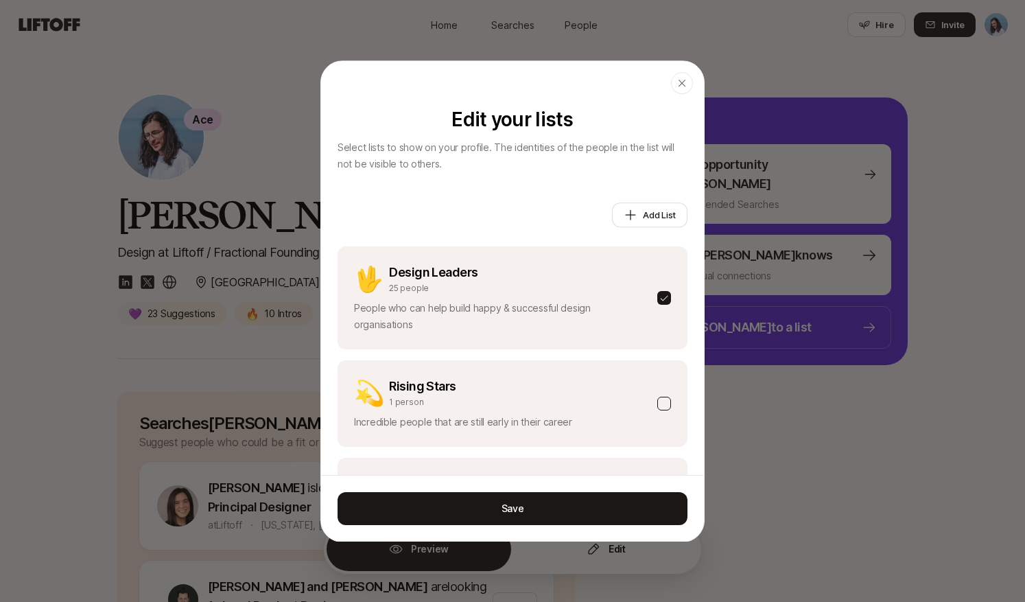
scroll to position [246, 0]
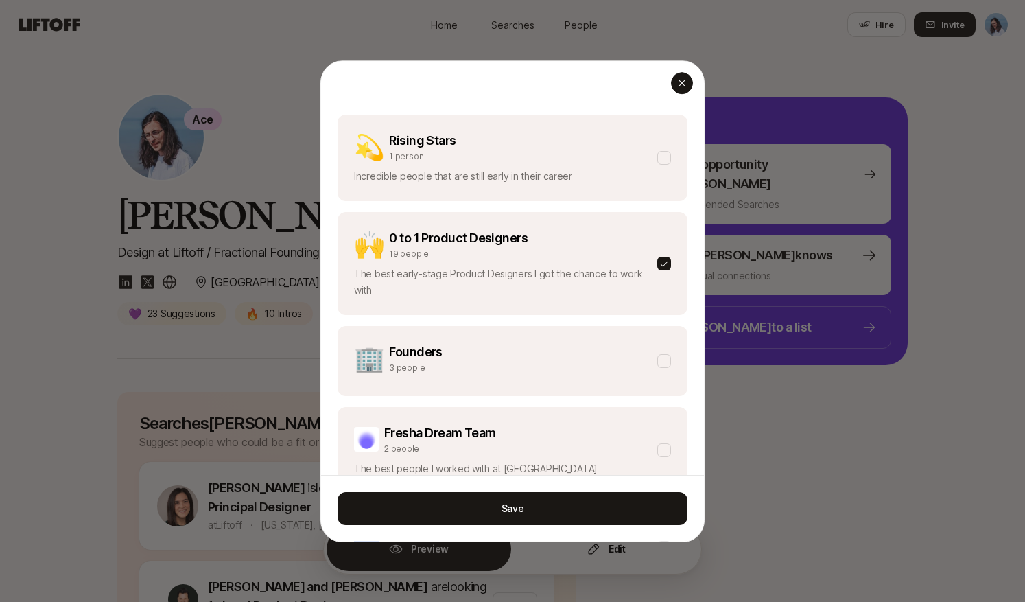
click at [682, 82] on icon "button" at bounding box center [682, 83] width 7 height 7
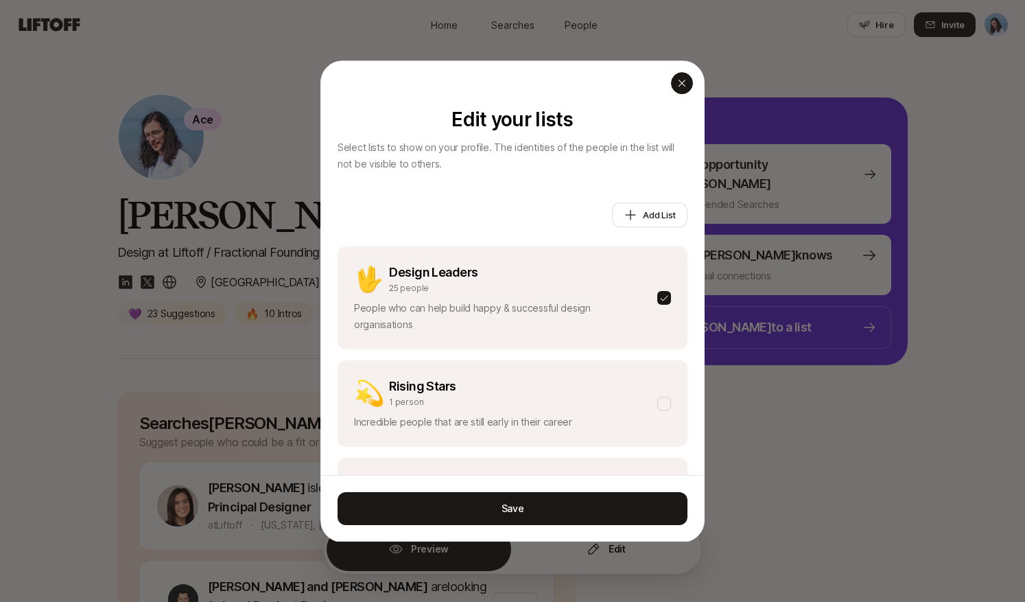
click at [679, 84] on icon "button" at bounding box center [681, 83] width 11 height 11
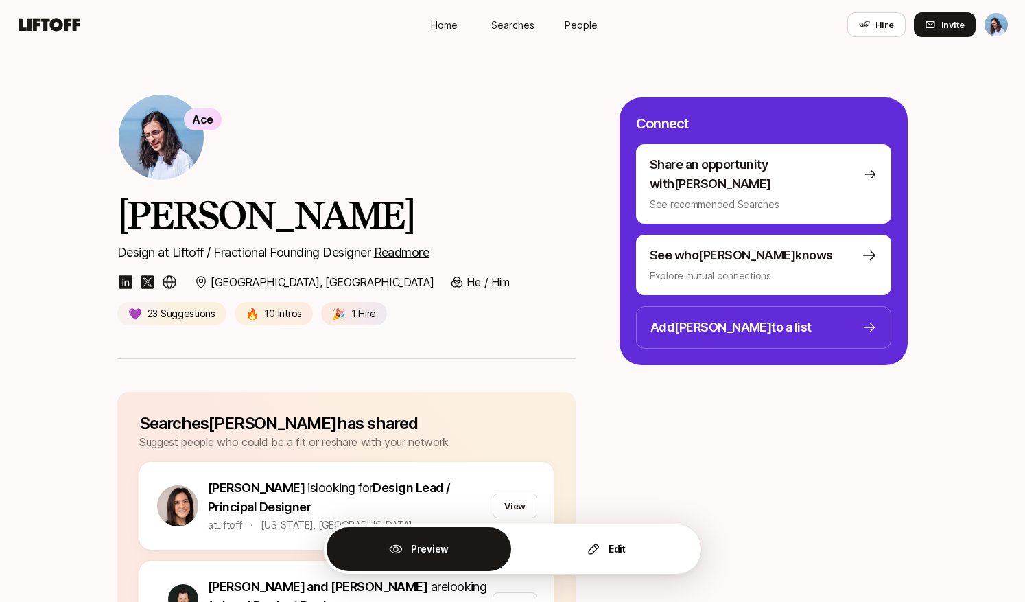
click at [586, 21] on span "People" at bounding box center [581, 25] width 33 height 14
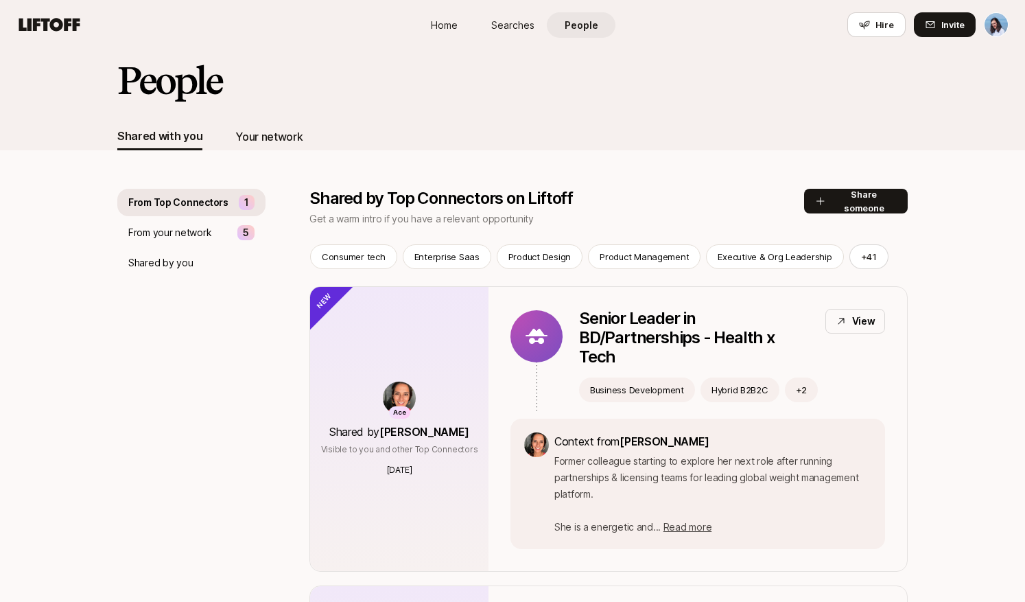
click at [255, 125] on div "Your network" at bounding box center [268, 136] width 67 height 27
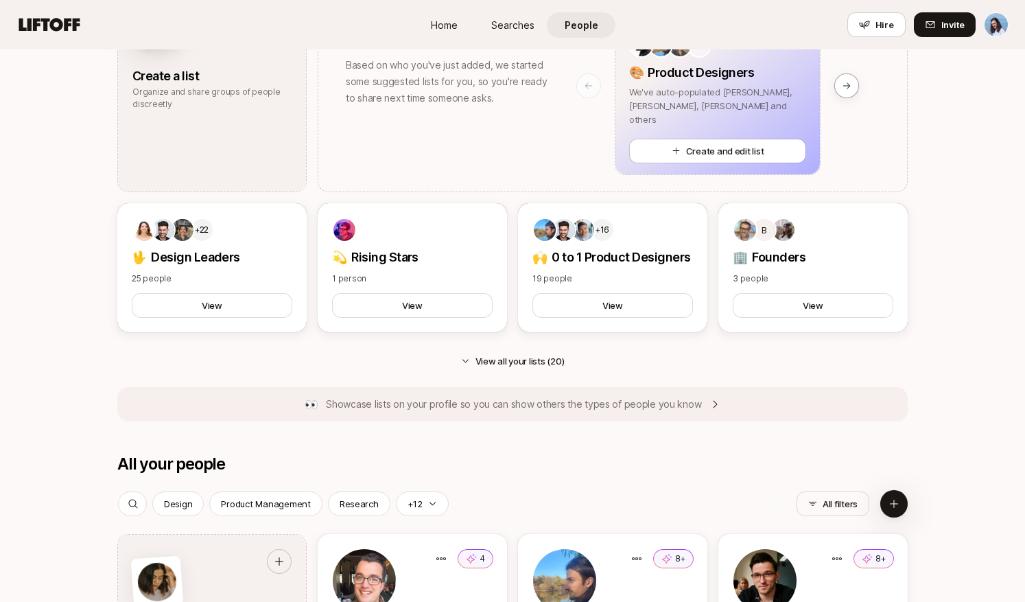
scroll to position [1268, 0]
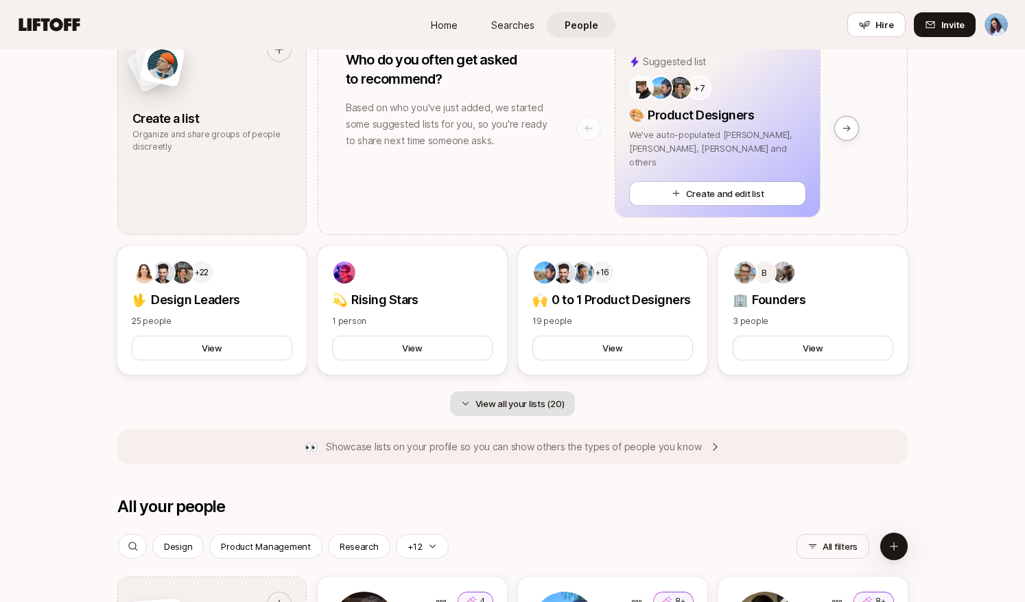
click at [531, 407] on button "View all your lists (20)" at bounding box center [513, 403] width 126 height 25
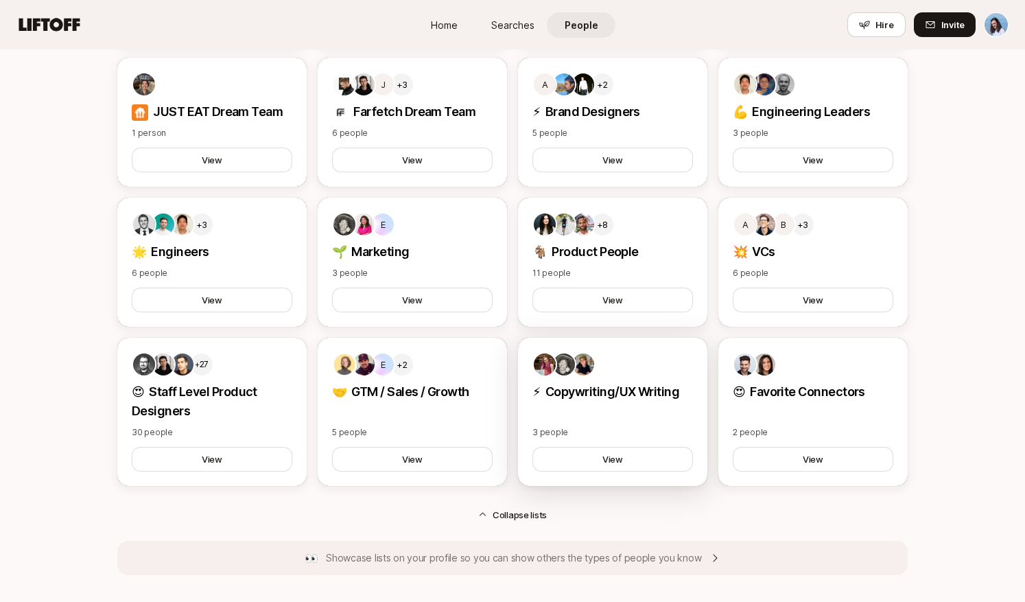
scroll to position [1756, 0]
click at [613, 460] on button "View" at bounding box center [612, 458] width 161 height 25
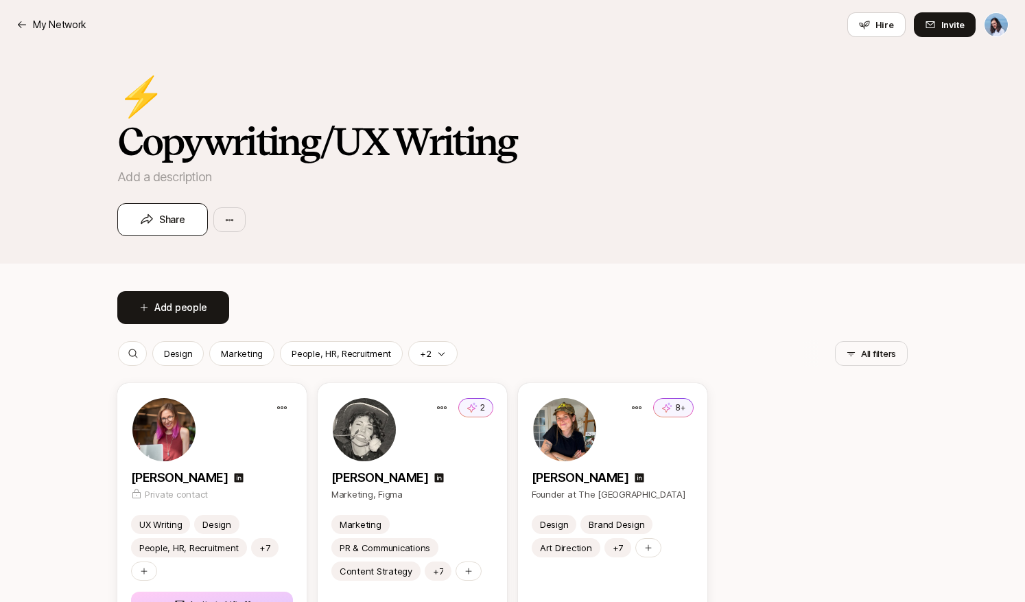
click at [170, 223] on span "Share" at bounding box center [162, 219] width 45 height 16
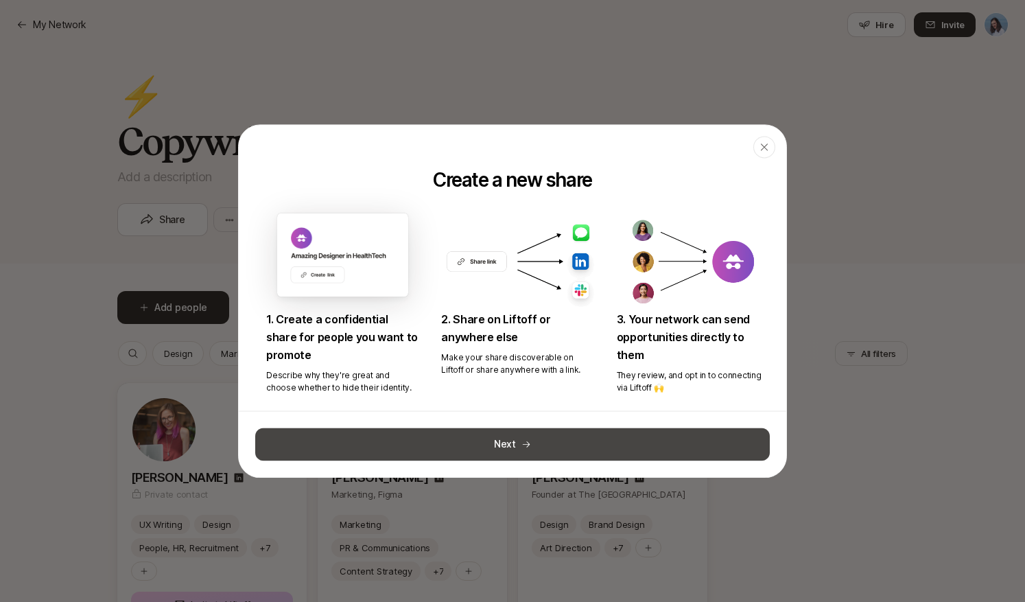
click at [532, 440] on button "Next" at bounding box center [512, 443] width 515 height 33
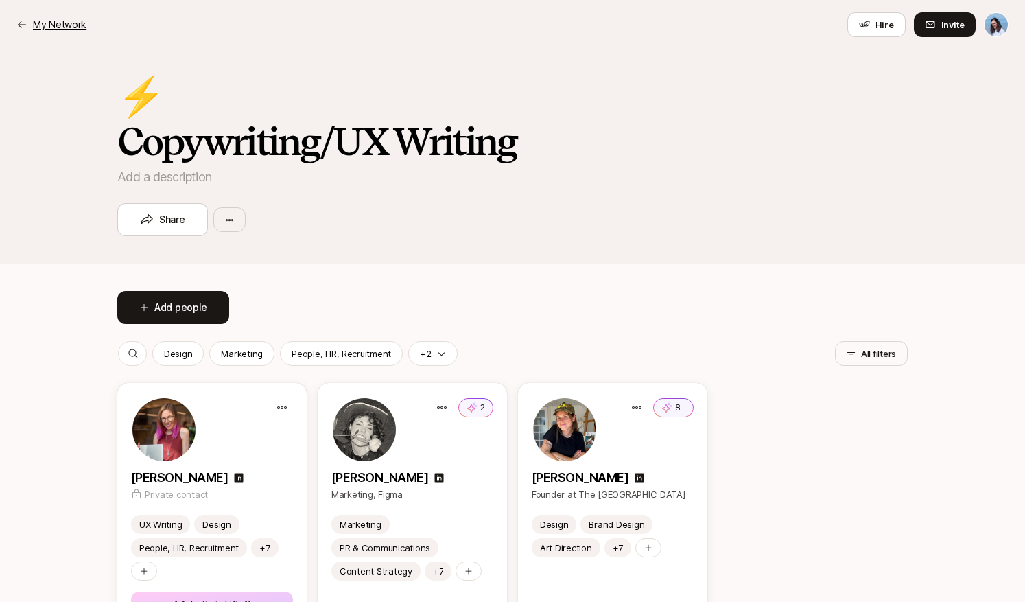
click at [25, 20] on icon at bounding box center [21, 24] width 11 height 11
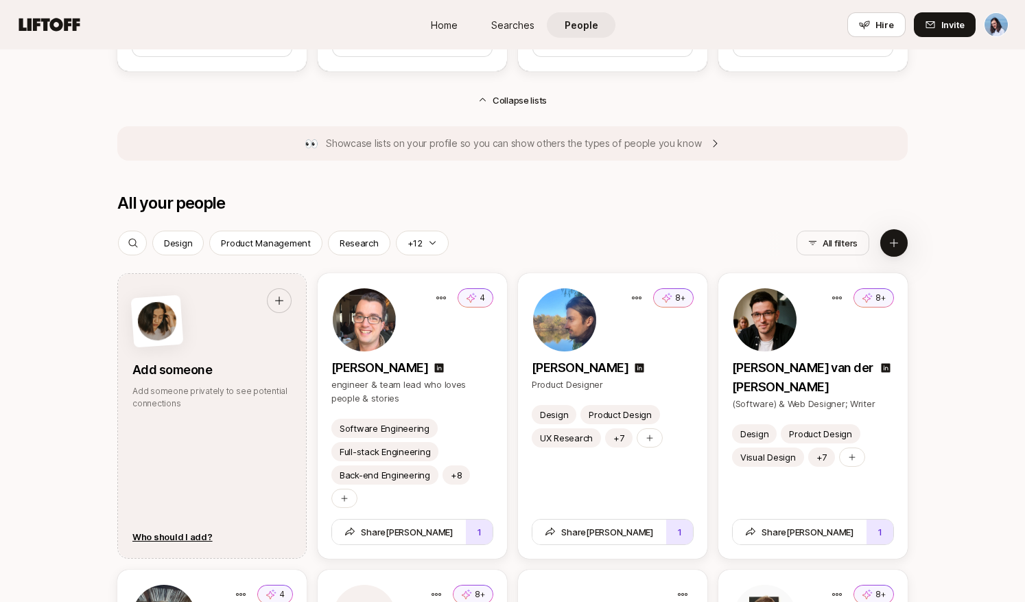
scroll to position [2173, 0]
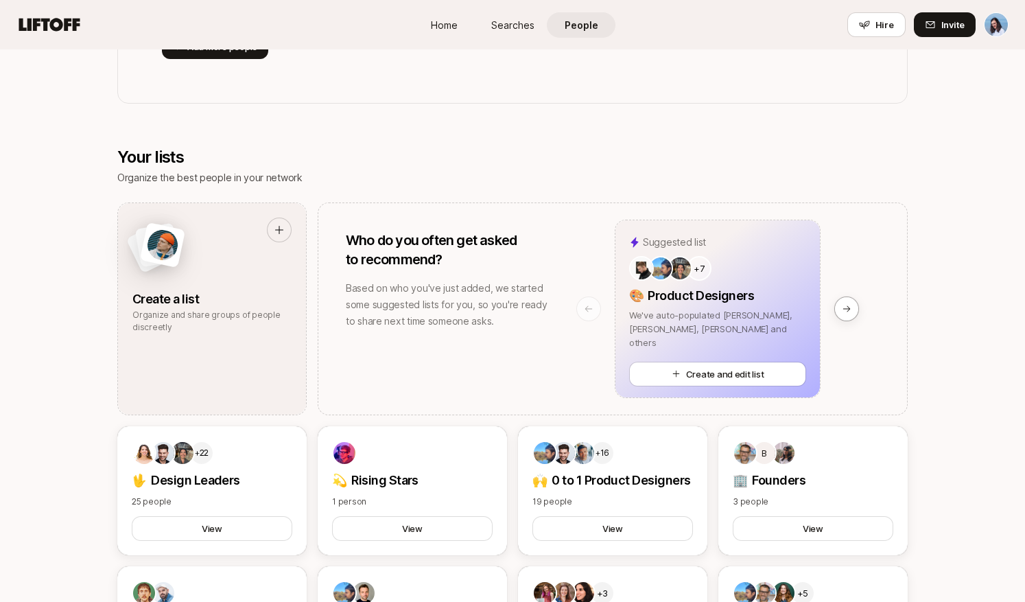
scroll to position [696, 0]
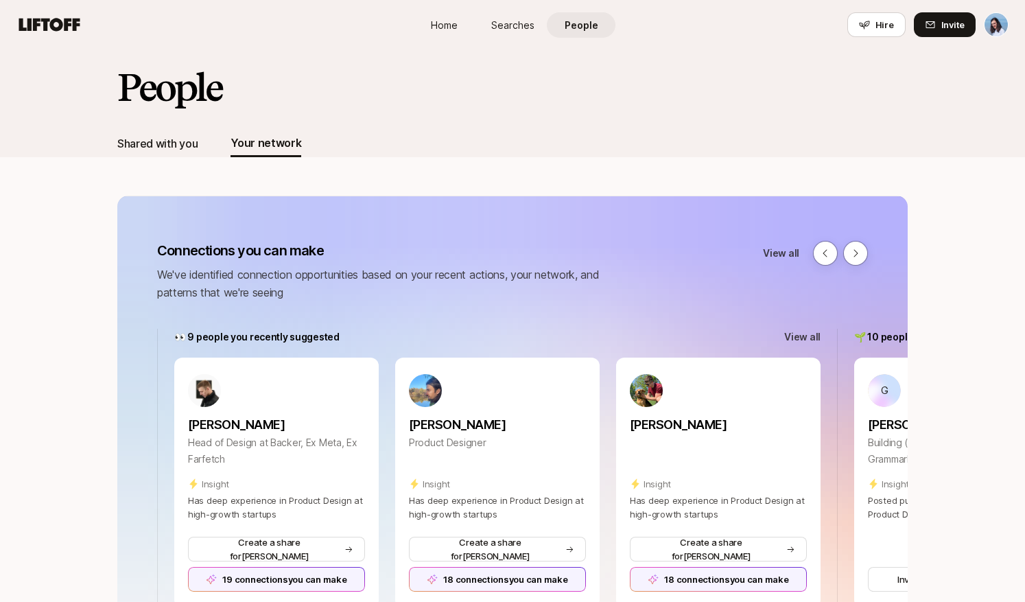
click at [160, 134] on div "Shared with you" at bounding box center [157, 143] width 80 height 18
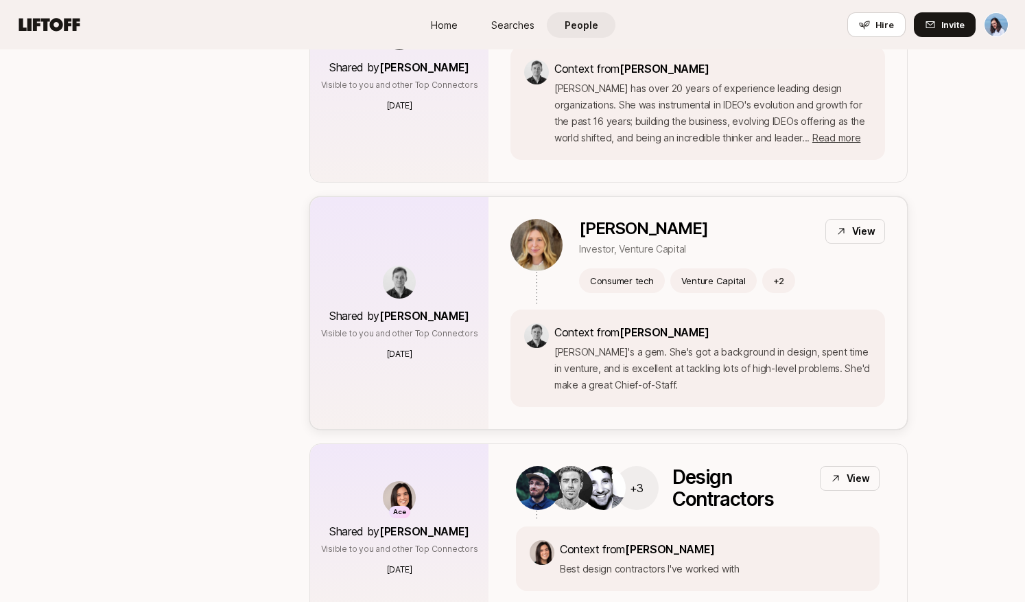
scroll to position [5776, 0]
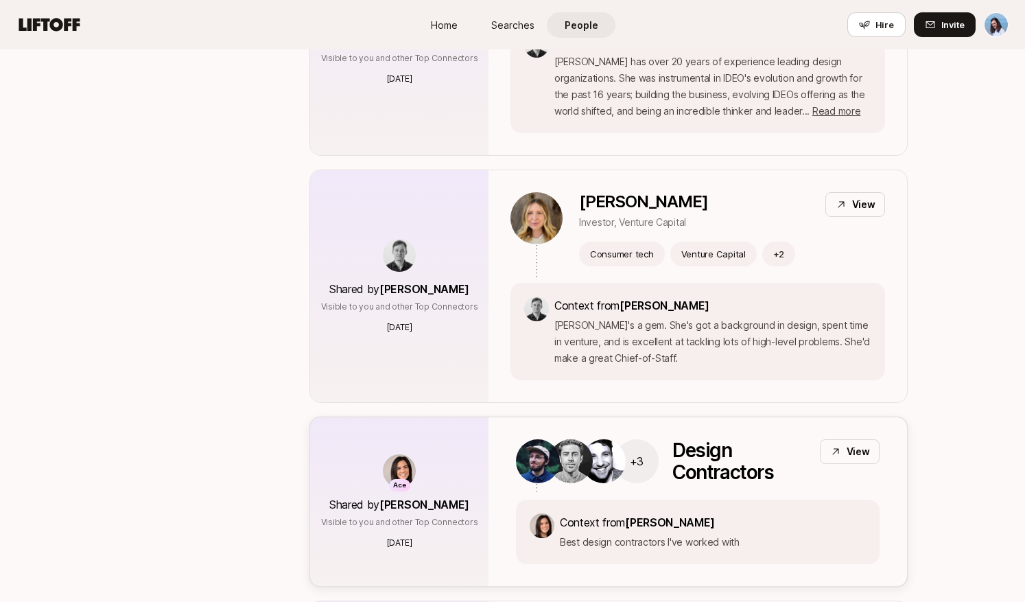
click at [759, 439] on p "Design Contractors" at bounding box center [740, 461] width 137 height 44
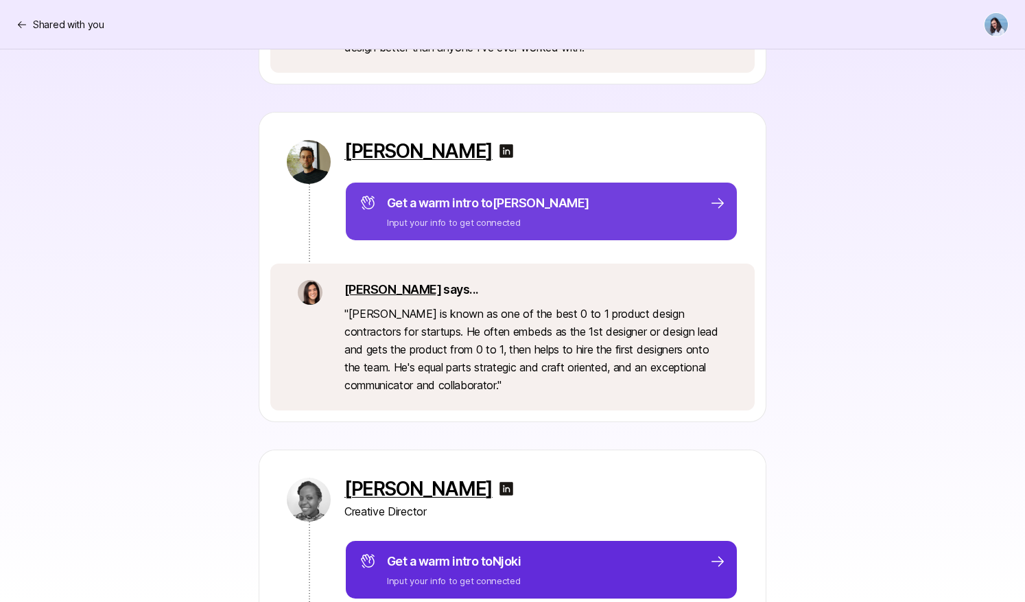
scroll to position [1178, 0]
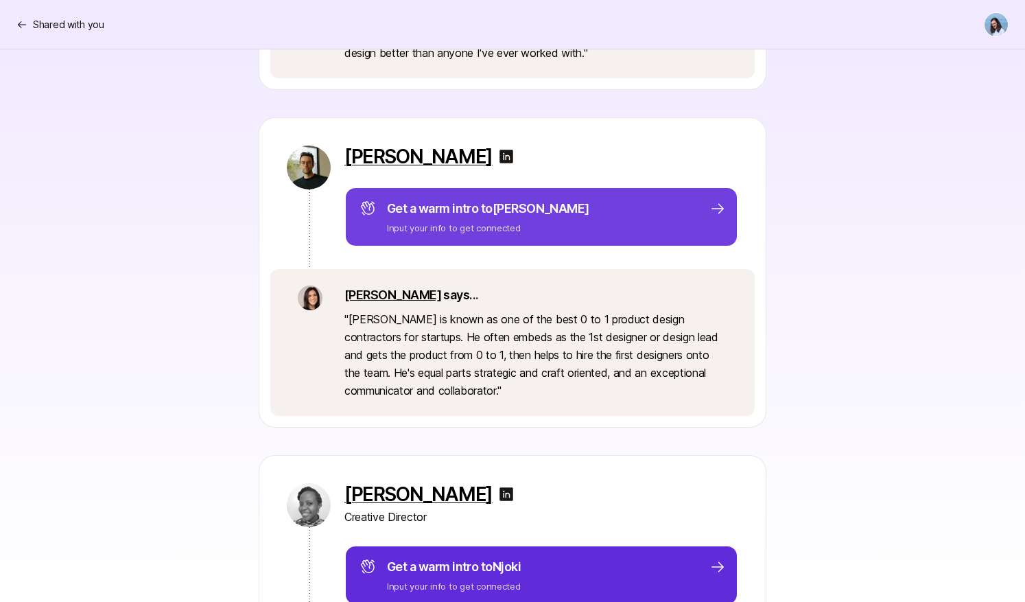
click at [484, 224] on p "Input your info to get connected" at bounding box center [488, 228] width 202 height 14
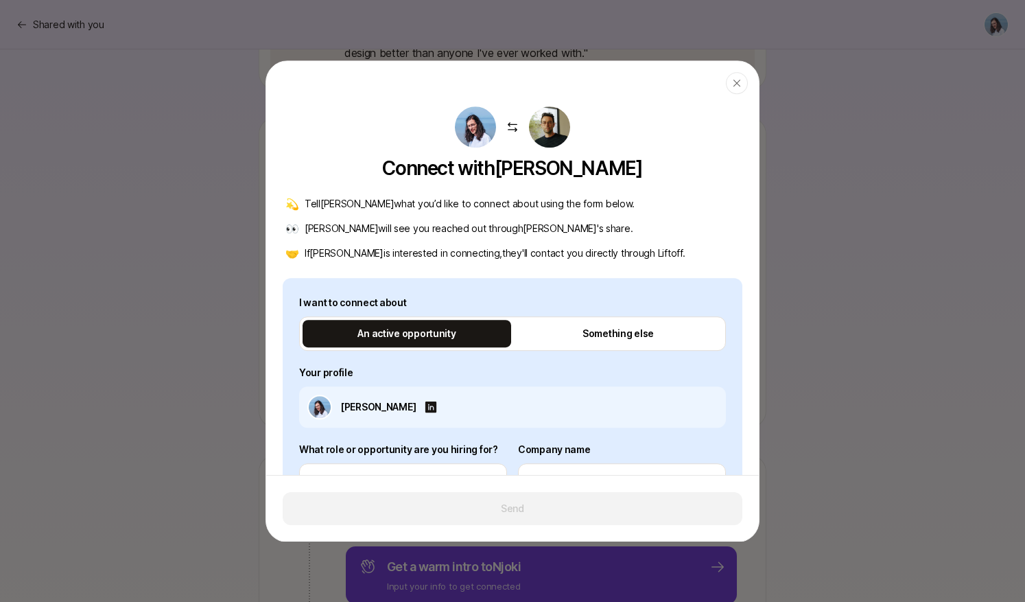
drag, startPoint x: 386, startPoint y: 213, endPoint x: 623, endPoint y: 253, distance: 240.1
click at [611, 253] on div "💫 Tell [PERSON_NAME] what you’d like to connect about using the form below. 👀 […" at bounding box center [513, 229] width 460 height 66
click at [656, 255] on div "🤝 If [PERSON_NAME] is interested in connecting, they 'll contact you directly t…" at bounding box center [512, 253] width 454 height 16
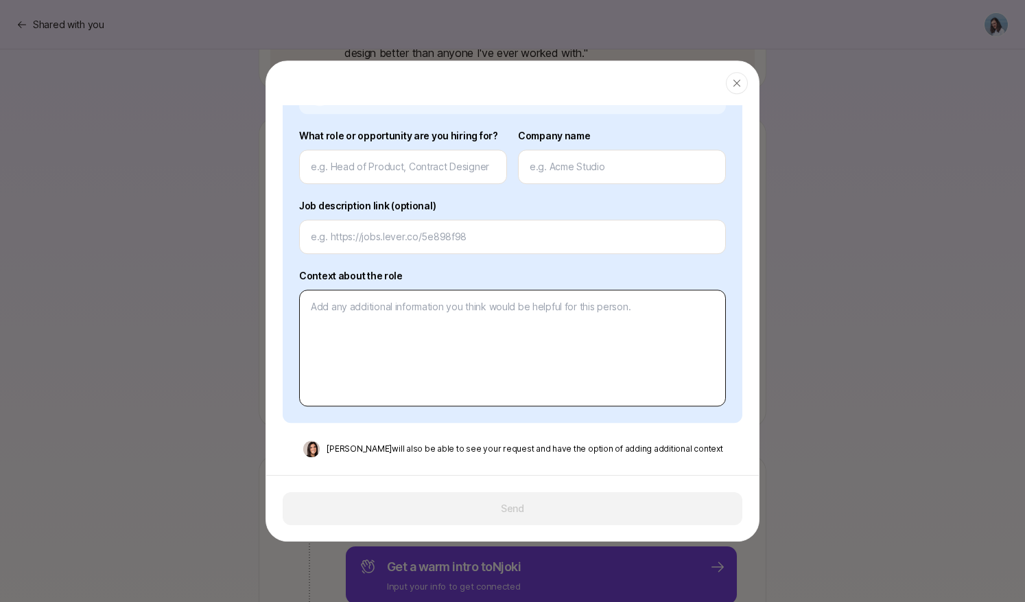
scroll to position [0, 0]
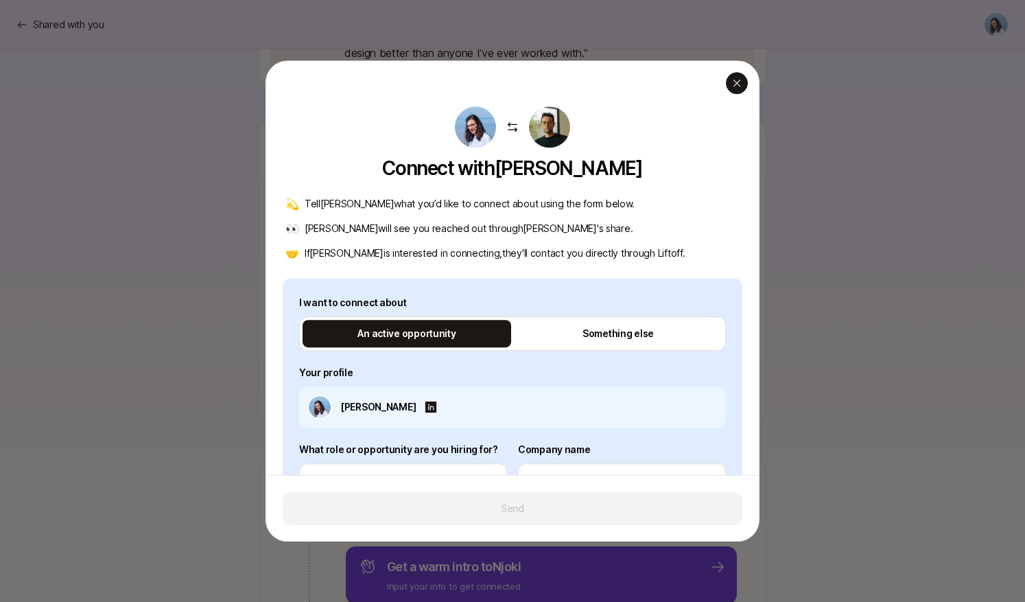
click at [733, 78] on icon "button" at bounding box center [736, 83] width 11 height 11
type textarea "x"
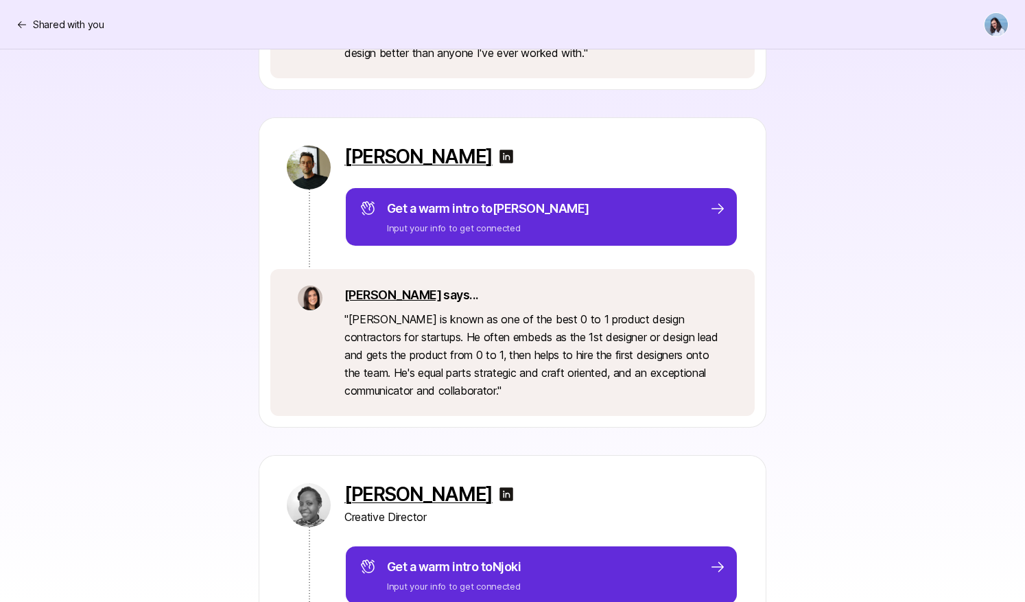
click at [863, 252] on div "[PERSON_NAME] Get a warm intro to [PERSON_NAME] Input your info to get connecte…" at bounding box center [512, 272] width 790 height 310
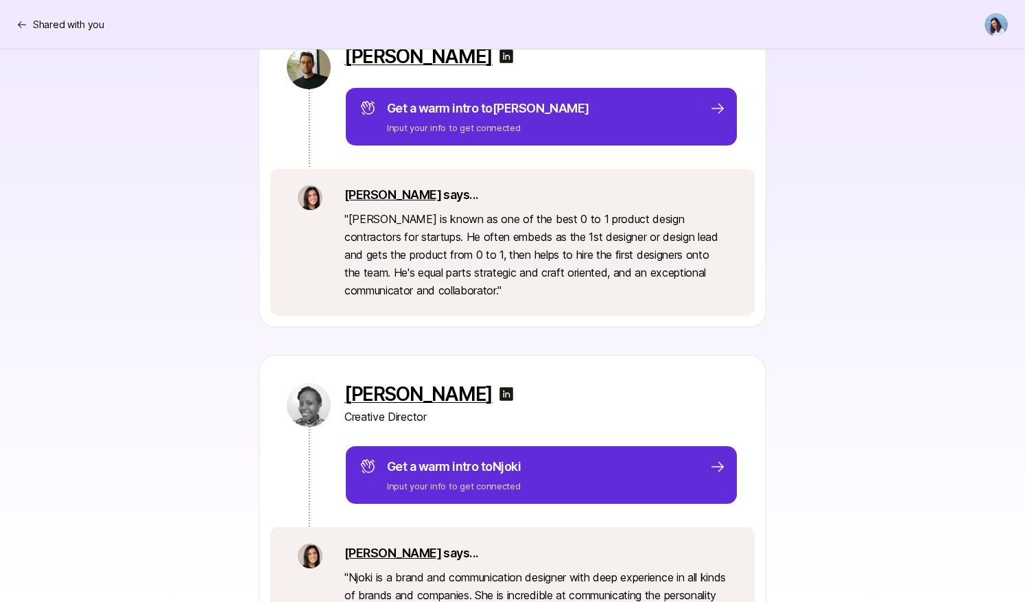
scroll to position [1092, 0]
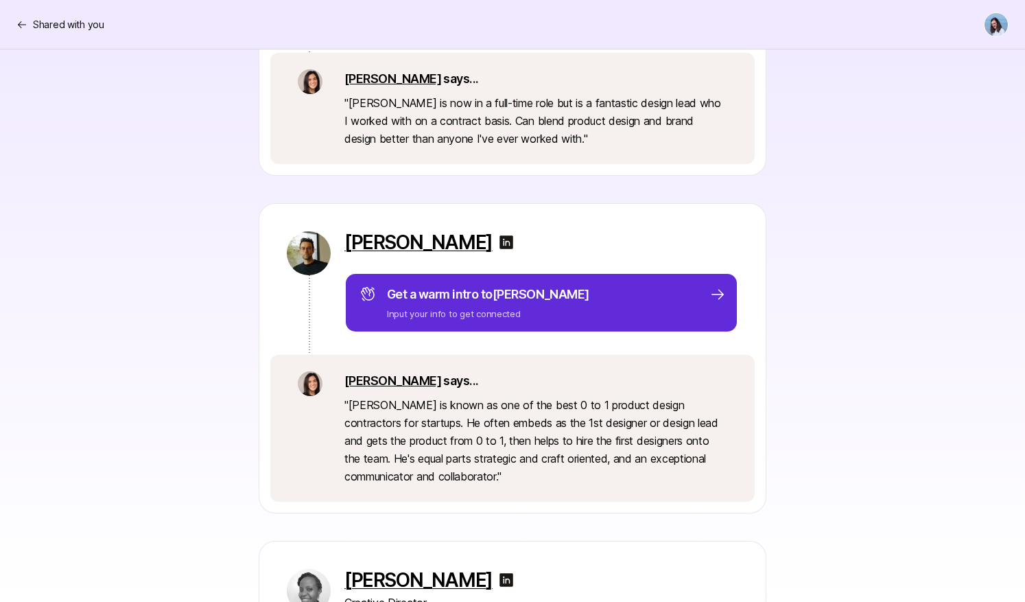
click at [861, 384] on div "[PERSON_NAME] Get a warm intro to [PERSON_NAME] Input your info to get connecte…" at bounding box center [512, 358] width 790 height 310
click at [845, 307] on div "[PERSON_NAME] Get a warm intro to [PERSON_NAME] Input your info to get connecte…" at bounding box center [512, 358] width 790 height 310
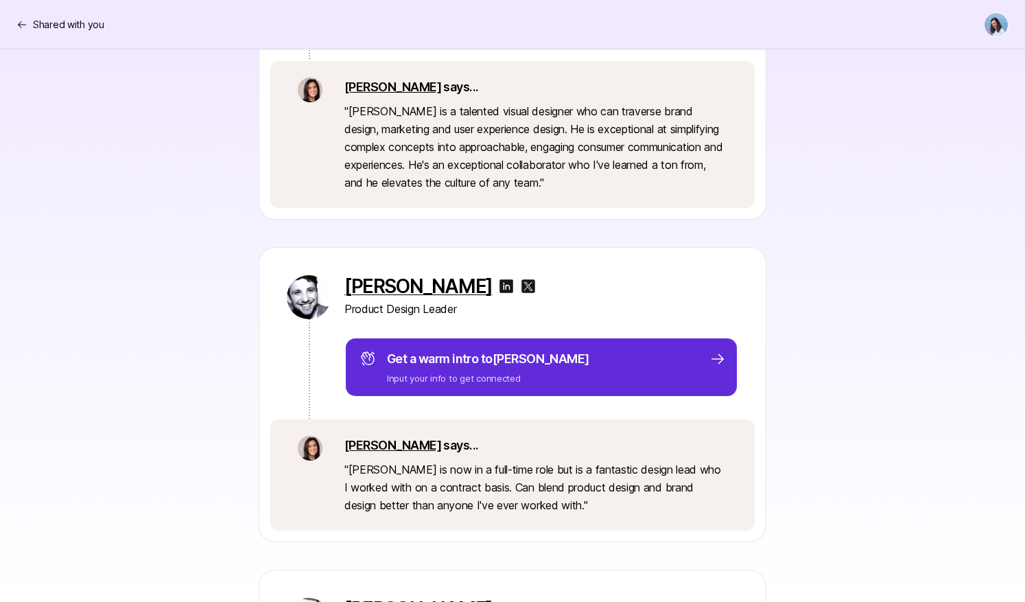
scroll to position [0, 0]
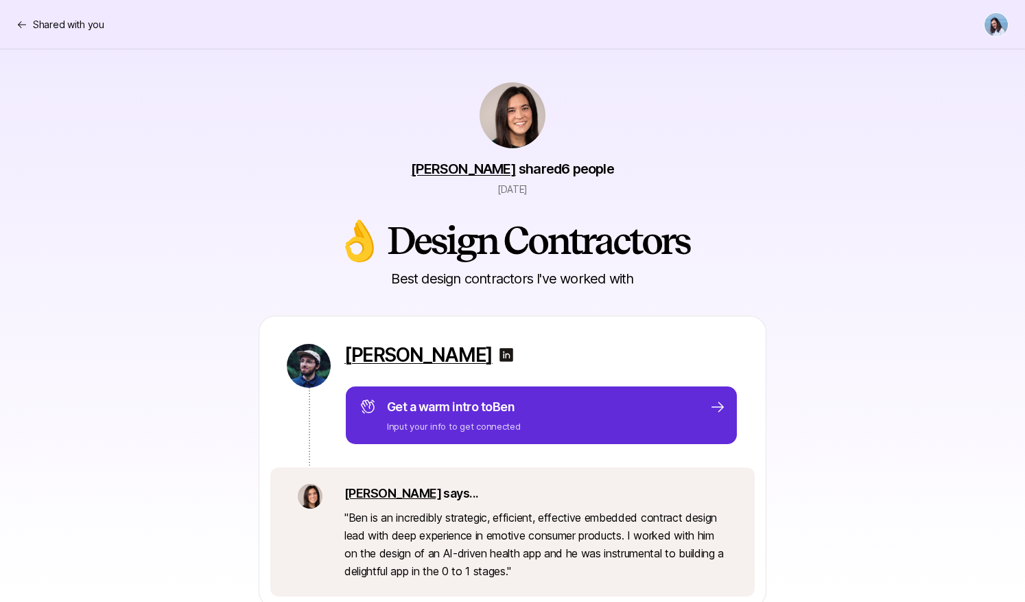
click at [50, 34] on div "Shared with you" at bounding box center [512, 24] width 992 height 25
click at [51, 26] on p "Shared with you" at bounding box center [68, 24] width 71 height 16
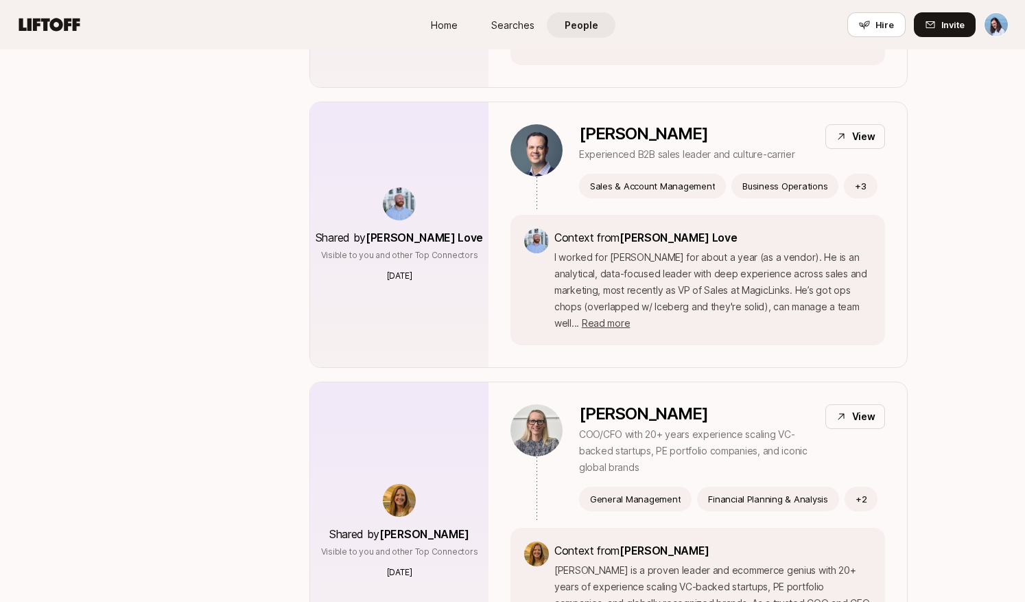
scroll to position [1319, 0]
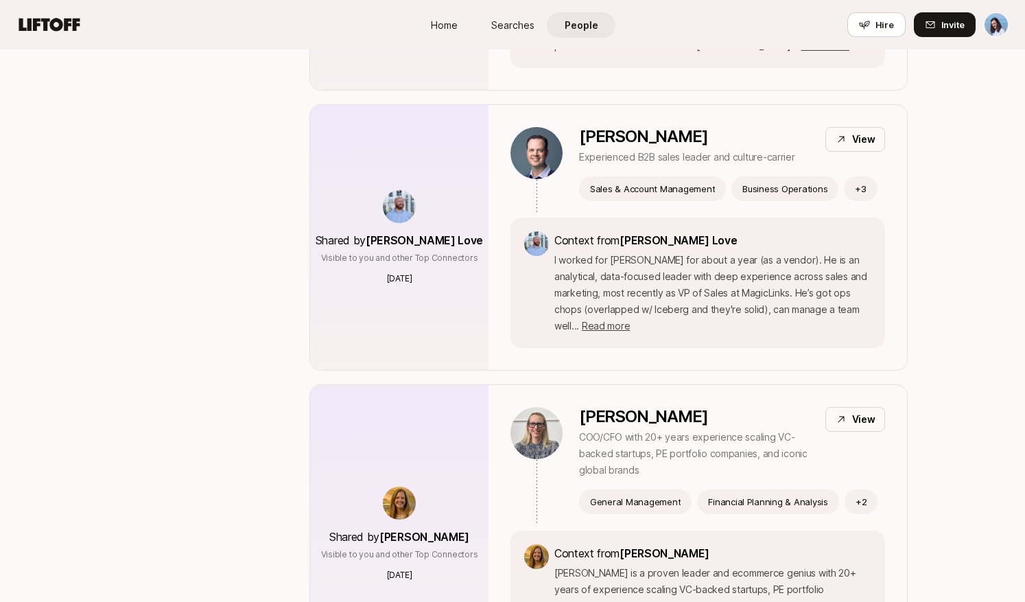
click at [515, 27] on span "Searches" at bounding box center [512, 25] width 43 height 14
